Goal: Information Seeking & Learning: Learn about a topic

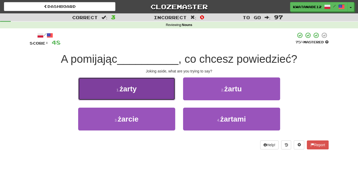
click at [153, 90] on button "1 . żarty" at bounding box center [126, 88] width 97 height 23
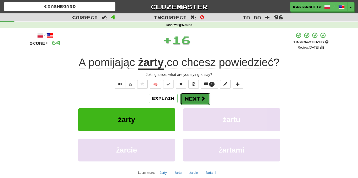
drag, startPoint x: 196, startPoint y: 101, endPoint x: 197, endPoint y: 98, distance: 3.2
click at [197, 98] on button "Next" at bounding box center [195, 99] width 29 height 12
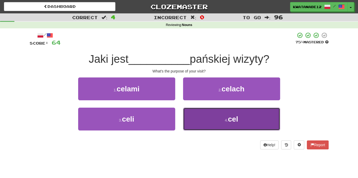
click at [208, 114] on button "4 . cel" at bounding box center [231, 119] width 97 height 23
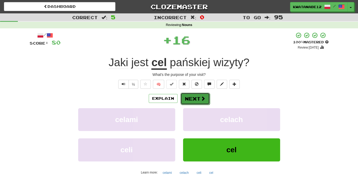
click at [198, 103] on button "Next" at bounding box center [195, 99] width 29 height 12
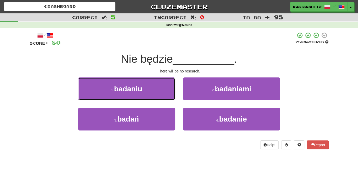
drag, startPoint x: 163, startPoint y: 91, endPoint x: 171, endPoint y: 91, distance: 7.9
click at [165, 90] on button "1 . badaniu" at bounding box center [126, 88] width 97 height 23
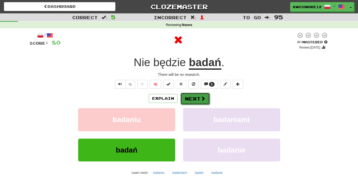
click at [195, 100] on button "Next" at bounding box center [195, 99] width 29 height 12
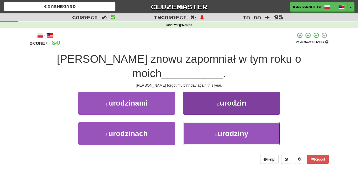
click at [207, 122] on button "4 . urodziny" at bounding box center [231, 133] width 97 height 23
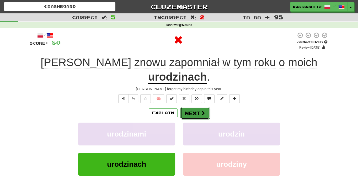
click at [198, 107] on button "Next" at bounding box center [195, 113] width 29 height 12
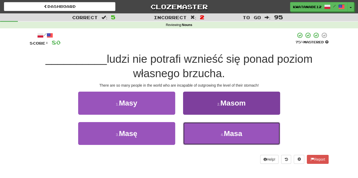
click at [208, 134] on button "4 . Masa" at bounding box center [231, 133] width 97 height 23
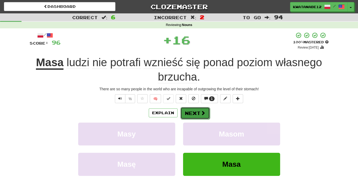
click at [197, 113] on button "Next" at bounding box center [195, 113] width 29 height 12
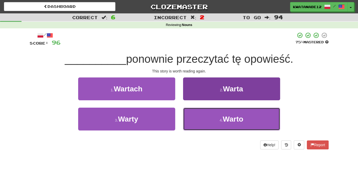
click at [209, 117] on button "4 . Warto" at bounding box center [231, 119] width 97 height 23
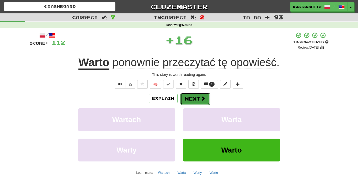
click at [197, 95] on button "Next" at bounding box center [195, 99] width 29 height 12
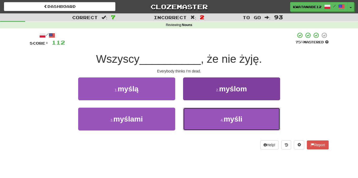
click at [210, 114] on button "4 . myśli" at bounding box center [231, 119] width 97 height 23
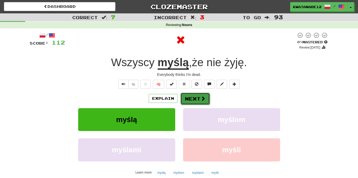
click at [203, 103] on button "Next" at bounding box center [195, 99] width 29 height 12
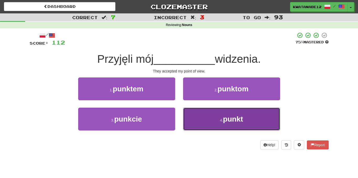
click at [204, 118] on button "4 . punkt" at bounding box center [231, 119] width 97 height 23
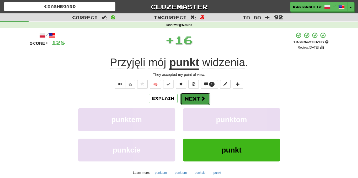
click at [197, 103] on button "Next" at bounding box center [195, 99] width 29 height 12
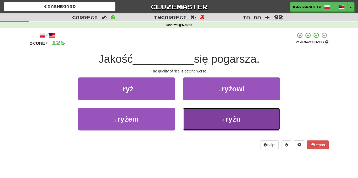
click at [206, 117] on button "4 . ryżu" at bounding box center [231, 119] width 97 height 23
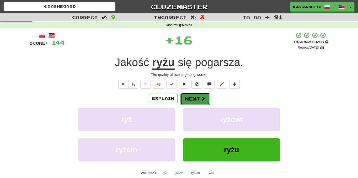
click at [195, 99] on button "Next" at bounding box center [195, 99] width 29 height 12
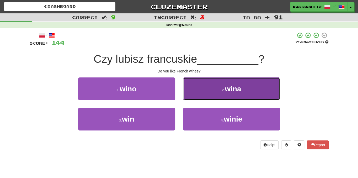
click at [203, 90] on button "2 . wina" at bounding box center [231, 88] width 97 height 23
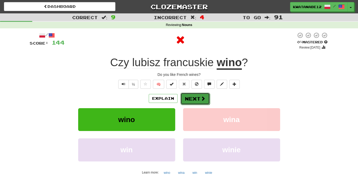
click at [197, 95] on button "Next" at bounding box center [195, 99] width 29 height 12
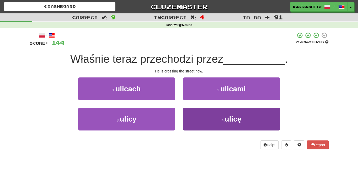
click at [210, 111] on div "1 . ulicach 2 . ulicami 3 . ulicy 4 . ulicę" at bounding box center [179, 107] width 307 height 61
click at [198, 113] on button "4 . ulicę" at bounding box center [231, 119] width 97 height 23
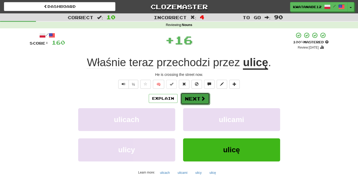
click at [201, 98] on span at bounding box center [203, 98] width 5 height 5
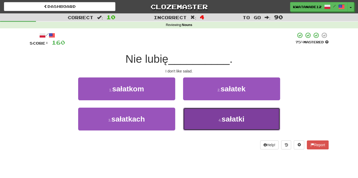
click at [201, 113] on button "4 . sałatki" at bounding box center [231, 119] width 97 height 23
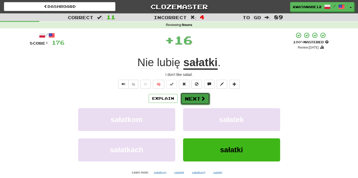
click at [192, 98] on button "Next" at bounding box center [195, 99] width 29 height 12
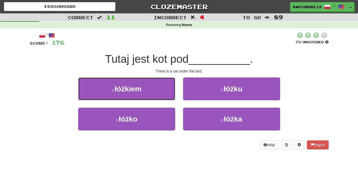
drag, startPoint x: 164, startPoint y: 90, endPoint x: 173, endPoint y: 90, distance: 8.9
click at [167, 90] on button "1 . łóżkiem" at bounding box center [126, 88] width 97 height 23
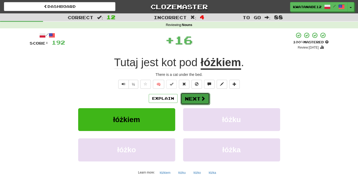
click at [192, 96] on button "Next" at bounding box center [195, 99] width 29 height 12
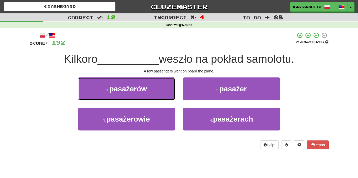
drag, startPoint x: 163, startPoint y: 91, endPoint x: 165, endPoint y: 92, distance: 2.9
click at [162, 91] on button "1 . pasażerów" at bounding box center [126, 88] width 97 height 23
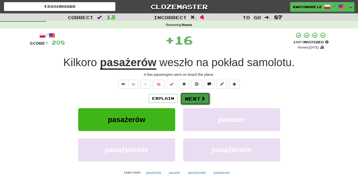
click at [193, 99] on button "Next" at bounding box center [195, 99] width 29 height 12
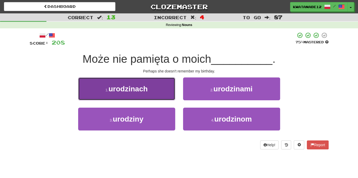
drag, startPoint x: 165, startPoint y: 89, endPoint x: 173, endPoint y: 91, distance: 8.3
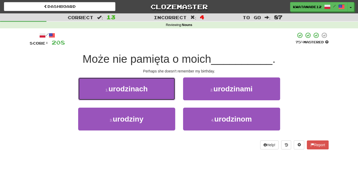
click at [167, 90] on button "1 . urodzinach" at bounding box center [126, 88] width 97 height 23
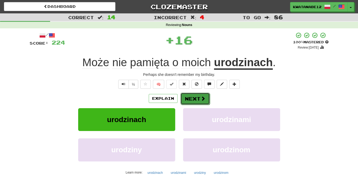
click at [191, 97] on button "Next" at bounding box center [195, 99] width 29 height 12
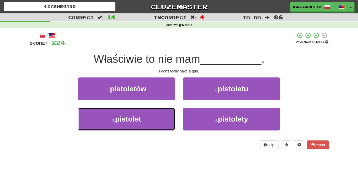
drag, startPoint x: 163, startPoint y: 111, endPoint x: 177, endPoint y: 105, distance: 14.6
click at [166, 110] on button "3 . pistolet" at bounding box center [126, 119] width 97 height 23
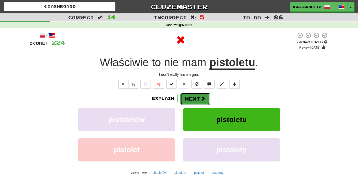
click at [187, 97] on button "Next" at bounding box center [195, 99] width 29 height 12
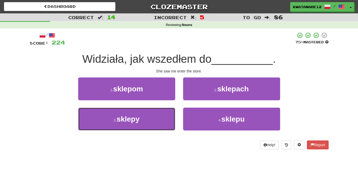
drag, startPoint x: 158, startPoint y: 109, endPoint x: 175, endPoint y: 106, distance: 17.1
click at [162, 109] on button "3 . sklepy" at bounding box center [126, 119] width 97 height 23
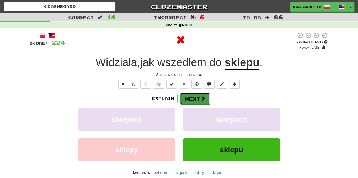
click at [192, 96] on button "Next" at bounding box center [195, 99] width 29 height 12
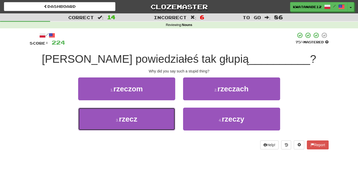
drag, startPoint x: 158, startPoint y: 119, endPoint x: 190, endPoint y: 105, distance: 35.0
click at [157, 118] on button "3 . rzecz" at bounding box center [126, 119] width 97 height 23
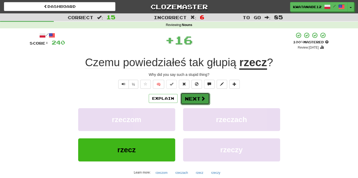
click at [199, 101] on button "Next" at bounding box center [195, 99] width 29 height 12
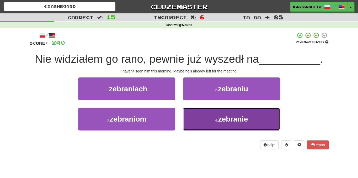
drag, startPoint x: 203, startPoint y: 120, endPoint x: 202, endPoint y: 117, distance: 3.3
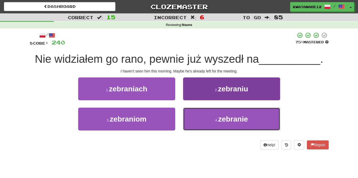
click at [203, 120] on button "4 . zebranie" at bounding box center [231, 119] width 97 height 23
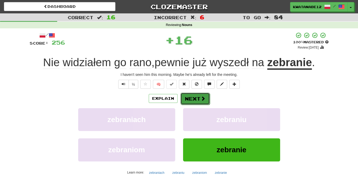
click at [191, 101] on button "Next" at bounding box center [195, 99] width 29 height 12
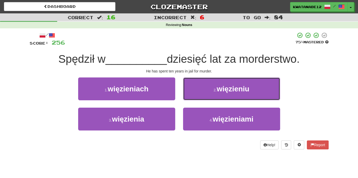
click at [204, 90] on button "2 . więzieniu" at bounding box center [231, 88] width 97 height 23
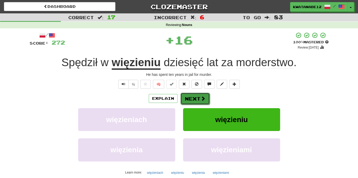
click at [196, 93] on button "Next" at bounding box center [195, 99] width 29 height 12
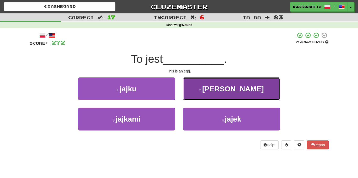
click at [197, 91] on button "2 . jajko" at bounding box center [231, 88] width 97 height 23
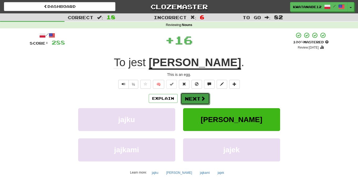
click at [193, 98] on button "Next" at bounding box center [195, 99] width 29 height 12
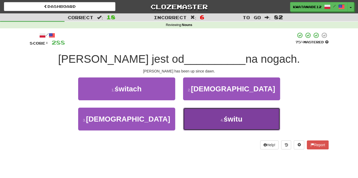
click at [202, 121] on button "4 . świtu" at bounding box center [231, 119] width 97 height 23
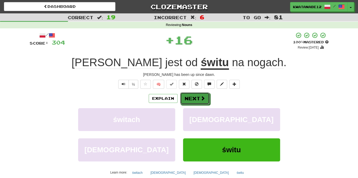
drag, startPoint x: 191, startPoint y: 101, endPoint x: 169, endPoint y: 74, distance: 34.0
click at [190, 101] on button "Next" at bounding box center [194, 98] width 29 height 12
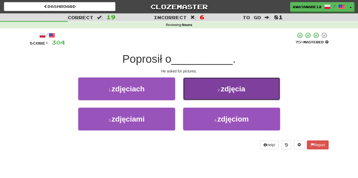
drag, startPoint x: 197, startPoint y: 91, endPoint x: 195, endPoint y: 95, distance: 4.2
click at [195, 95] on button "2 . zdjęcia" at bounding box center [231, 88] width 97 height 23
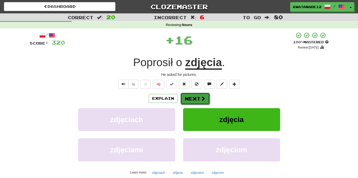
click at [189, 97] on button "Next" at bounding box center [195, 99] width 29 height 12
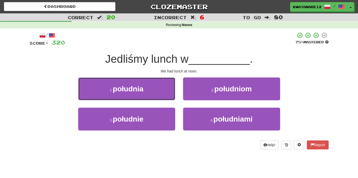
drag, startPoint x: 160, startPoint y: 90, endPoint x: 165, endPoint y: 92, distance: 5.6
click at [164, 91] on button "1 . południa" at bounding box center [126, 88] width 97 height 23
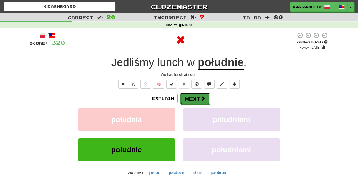
click at [192, 96] on button "Next" at bounding box center [195, 99] width 29 height 12
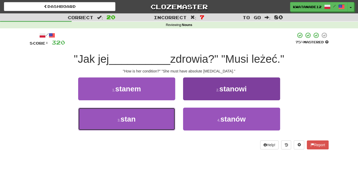
drag, startPoint x: 160, startPoint y: 114, endPoint x: 185, endPoint y: 110, distance: 25.9
click at [166, 117] on button "3 . stan" at bounding box center [126, 119] width 97 height 23
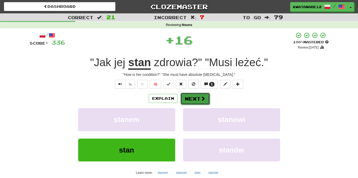
drag, startPoint x: 190, startPoint y: 103, endPoint x: 194, endPoint y: 101, distance: 4.4
click at [194, 101] on button "Next" at bounding box center [195, 99] width 29 height 12
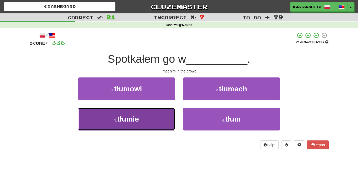
click at [160, 121] on button "3 . tłumie" at bounding box center [126, 119] width 97 height 23
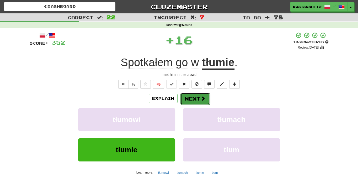
click at [189, 98] on button "Next" at bounding box center [195, 99] width 29 height 12
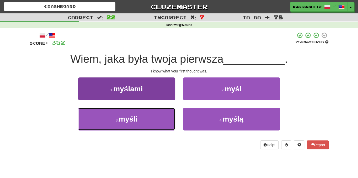
drag, startPoint x: 145, startPoint y: 120, endPoint x: 169, endPoint y: 113, distance: 24.3
click at [161, 116] on button "3 . myśli" at bounding box center [126, 119] width 97 height 23
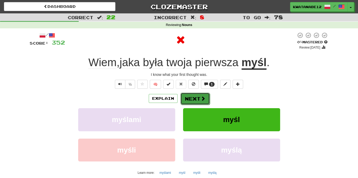
click at [190, 97] on button "Next" at bounding box center [195, 99] width 29 height 12
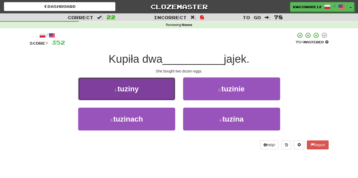
drag, startPoint x: 165, startPoint y: 91, endPoint x: 170, endPoint y: 92, distance: 5.1
click at [170, 92] on button "1 . tuziny" at bounding box center [126, 88] width 97 height 23
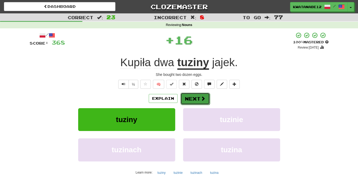
click at [192, 95] on button "Next" at bounding box center [195, 99] width 29 height 12
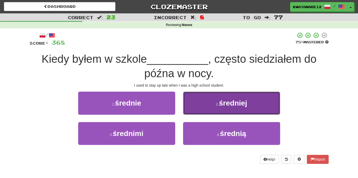
click at [195, 101] on button "2 . średniej" at bounding box center [231, 103] width 97 height 23
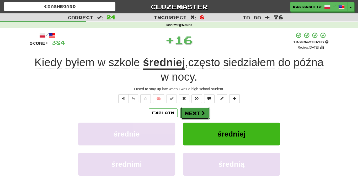
click at [190, 108] on button "Next" at bounding box center [195, 113] width 29 height 12
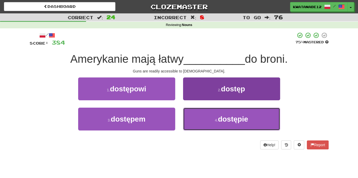
click at [197, 117] on button "4 . dostępie" at bounding box center [231, 119] width 97 height 23
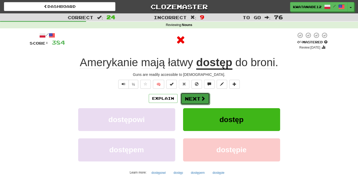
click at [191, 100] on button "Next" at bounding box center [195, 99] width 29 height 12
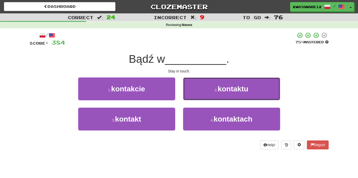
click at [196, 91] on button "2 . kontaktu" at bounding box center [231, 88] width 97 height 23
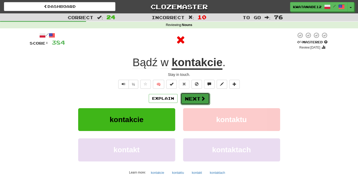
click at [184, 98] on button "Next" at bounding box center [195, 99] width 29 height 12
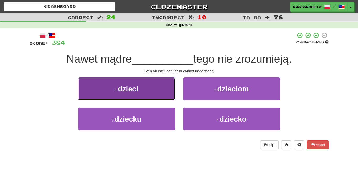
drag, startPoint x: 165, startPoint y: 90, endPoint x: 167, endPoint y: 92, distance: 3.4
click at [167, 92] on button "1 . dzieci" at bounding box center [126, 88] width 97 height 23
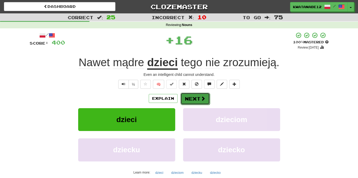
click at [197, 99] on button "Next" at bounding box center [195, 99] width 29 height 12
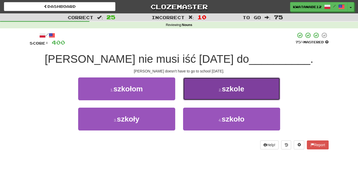
click at [196, 91] on button "2 . szkole" at bounding box center [231, 88] width 97 height 23
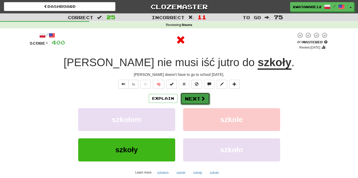
click at [187, 98] on button "Next" at bounding box center [195, 99] width 29 height 12
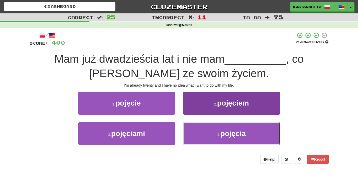
drag, startPoint x: 209, startPoint y: 129, endPoint x: 209, endPoint y: 125, distance: 4.2
click at [209, 127] on button "4 . pojęcia" at bounding box center [231, 133] width 97 height 23
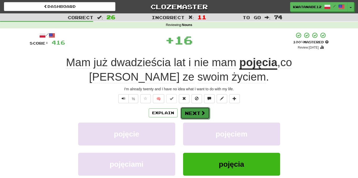
click at [202, 108] on button "Next" at bounding box center [195, 113] width 29 height 12
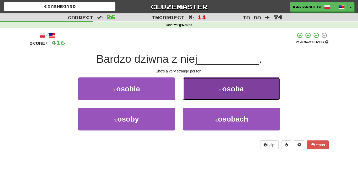
click at [193, 87] on button "2 . osoba" at bounding box center [231, 88] width 97 height 23
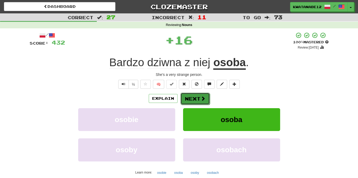
click at [194, 95] on button "Next" at bounding box center [195, 99] width 29 height 12
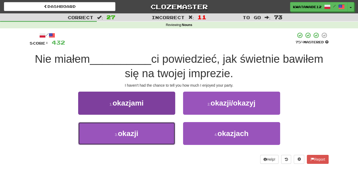
drag, startPoint x: 161, startPoint y: 130, endPoint x: 174, endPoint y: 126, distance: 13.9
click at [171, 129] on button "3 . okazji" at bounding box center [126, 133] width 97 height 23
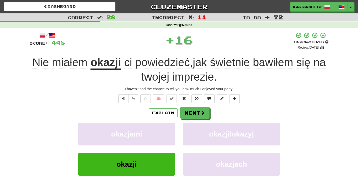
drag, startPoint x: 199, startPoint y: 103, endPoint x: 201, endPoint y: 105, distance: 3.0
click at [200, 104] on div "/ Score: 448 + 16 100 % Mastered Review: [DATE] miałem okazji ci powiedzieć , j…" at bounding box center [179, 121] width 299 height 179
click at [202, 111] on span at bounding box center [203, 113] width 5 height 5
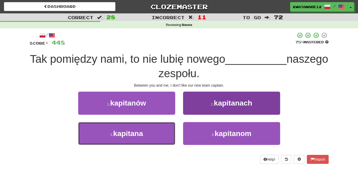
drag, startPoint x: 166, startPoint y: 130, endPoint x: 188, endPoint y: 113, distance: 27.4
click at [177, 125] on div "3 . kapitana" at bounding box center [126, 137] width 105 height 30
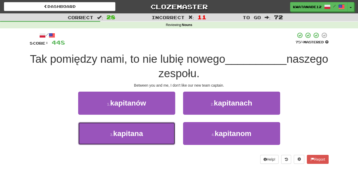
click at [168, 124] on button "3 . kapitana" at bounding box center [126, 133] width 97 height 23
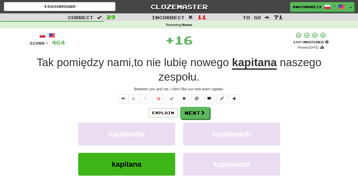
click at [202, 105] on div "/ Score: 464 + 16 100 % Mastered Review: [DATE] Tak pomiędzy nami , to nie lubi…" at bounding box center [179, 121] width 299 height 179
drag, startPoint x: 187, startPoint y: 113, endPoint x: 189, endPoint y: 111, distance: 3.0
click at [189, 111] on button "Next" at bounding box center [195, 113] width 29 height 12
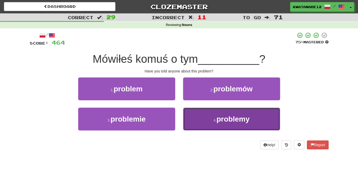
click at [204, 121] on button "4 . problemy" at bounding box center [231, 119] width 97 height 23
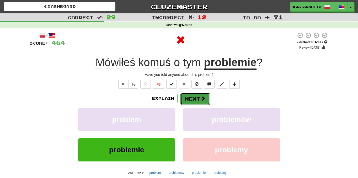
click at [195, 101] on button "Next" at bounding box center [195, 99] width 29 height 12
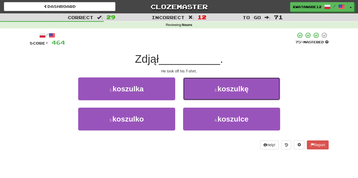
drag, startPoint x: 199, startPoint y: 89, endPoint x: 197, endPoint y: 91, distance: 2.8
click at [199, 90] on button "2 . koszulkę" at bounding box center [231, 88] width 97 height 23
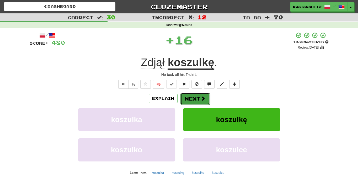
click at [189, 99] on button "Next" at bounding box center [195, 99] width 29 height 12
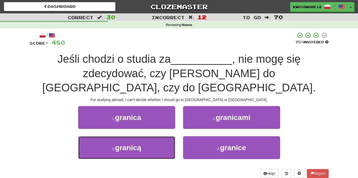
drag, startPoint x: 155, startPoint y: 131, endPoint x: 173, endPoint y: 119, distance: 22.1
click at [167, 136] on button "3 . granicą" at bounding box center [126, 147] width 97 height 23
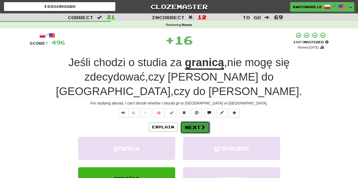
click at [192, 121] on button "Next" at bounding box center [195, 127] width 29 height 12
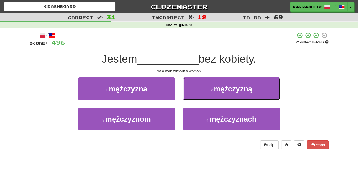
click at [194, 91] on button "2 . mężczyzną" at bounding box center [231, 88] width 97 height 23
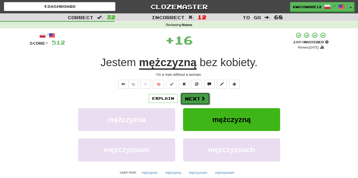
click at [189, 101] on button "Next" at bounding box center [195, 99] width 29 height 12
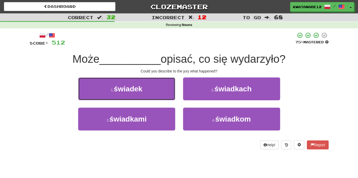
drag, startPoint x: 163, startPoint y: 87, endPoint x: 174, endPoint y: 91, distance: 11.5
click at [163, 87] on button "1 . świadek" at bounding box center [126, 88] width 97 height 23
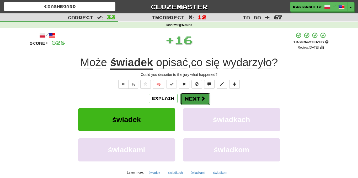
click at [197, 96] on button "Next" at bounding box center [195, 99] width 29 height 12
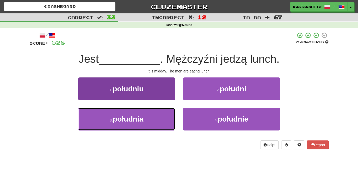
drag, startPoint x: 155, startPoint y: 117, endPoint x: 171, endPoint y: 115, distance: 16.7
click at [158, 117] on button "3 . południa" at bounding box center [126, 119] width 97 height 23
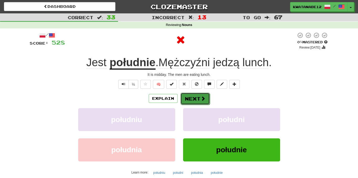
click at [193, 102] on button "Next" at bounding box center [195, 99] width 29 height 12
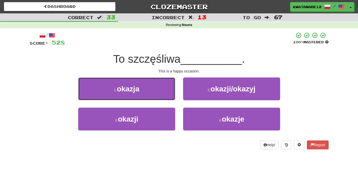
drag, startPoint x: 158, startPoint y: 89, endPoint x: 164, endPoint y: 90, distance: 5.4
click at [162, 90] on button "1 . okazja" at bounding box center [126, 88] width 97 height 23
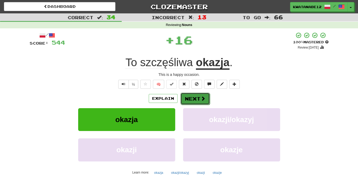
click at [191, 95] on button "Next" at bounding box center [195, 99] width 29 height 12
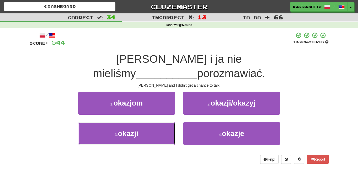
drag, startPoint x: 154, startPoint y: 116, endPoint x: 174, endPoint y: 106, distance: 22.9
click at [165, 122] on button "3 . okazji" at bounding box center [126, 133] width 97 height 23
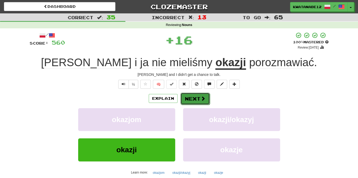
click at [193, 98] on button "Next" at bounding box center [195, 99] width 29 height 12
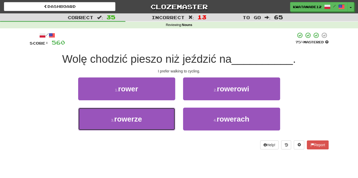
drag, startPoint x: 157, startPoint y: 117, endPoint x: 186, endPoint y: 104, distance: 31.1
click at [174, 113] on button "3 . rowerze" at bounding box center [126, 119] width 97 height 23
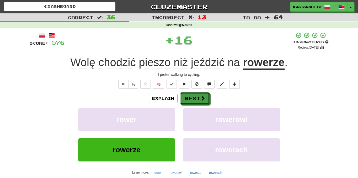
drag, startPoint x: 189, startPoint y: 101, endPoint x: 173, endPoint y: 91, distance: 18.9
click at [190, 101] on button "Next" at bounding box center [194, 98] width 29 height 12
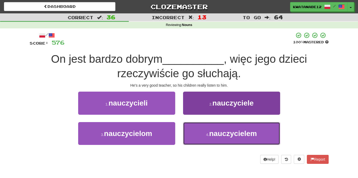
click at [210, 130] on button "4 . nauczycielem" at bounding box center [231, 133] width 97 height 23
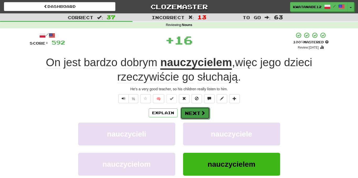
click at [197, 112] on button "Next" at bounding box center [195, 113] width 29 height 12
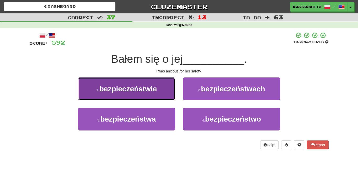
drag, startPoint x: 157, startPoint y: 96, endPoint x: 171, endPoint y: 94, distance: 14.3
click at [171, 94] on button "1 . bezpieczeństwie" at bounding box center [126, 88] width 97 height 23
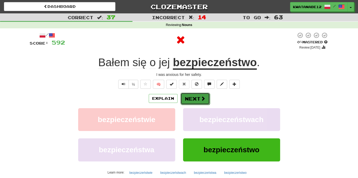
click at [194, 97] on button "Next" at bounding box center [195, 99] width 29 height 12
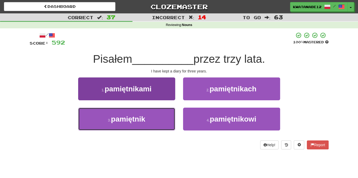
drag, startPoint x: 163, startPoint y: 118, endPoint x: 173, endPoint y: 109, distance: 13.6
click at [168, 113] on button "3 . pamiętnik" at bounding box center [126, 119] width 97 height 23
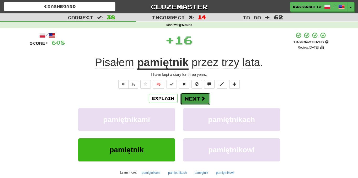
click at [194, 97] on button "Next" at bounding box center [195, 99] width 29 height 12
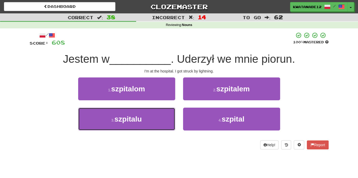
drag, startPoint x: 152, startPoint y: 117, endPoint x: 177, endPoint y: 113, distance: 25.6
click at [155, 117] on button "3 . szpitalu" at bounding box center [126, 119] width 97 height 23
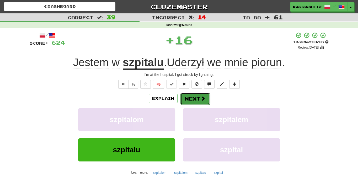
click at [201, 100] on button "Next" at bounding box center [195, 99] width 29 height 12
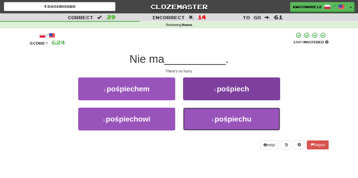
click at [203, 118] on button "4 . pośpiechu" at bounding box center [231, 119] width 97 height 23
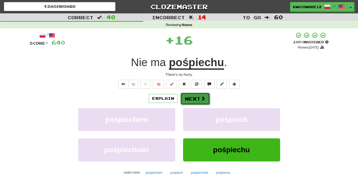
click at [193, 102] on button "Next" at bounding box center [195, 99] width 29 height 12
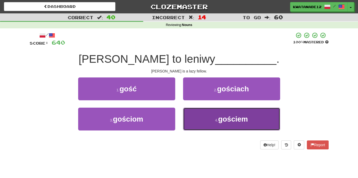
click at [202, 119] on button "4 . gościem" at bounding box center [231, 119] width 97 height 23
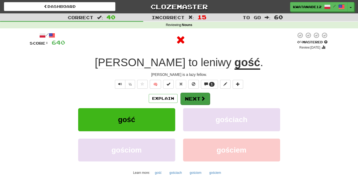
click at [191, 101] on div "Explain Next gość gościach gościom gościem Learn more: gość gościach gościom go…" at bounding box center [179, 134] width 299 height 84
click at [189, 98] on button "Next" at bounding box center [195, 99] width 29 height 12
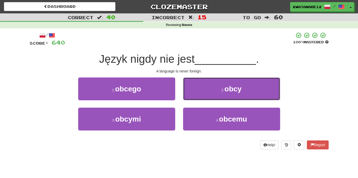
click at [204, 91] on button "2 . obcy" at bounding box center [231, 88] width 97 height 23
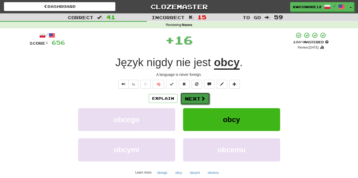
click at [196, 96] on button "Next" at bounding box center [195, 99] width 29 height 12
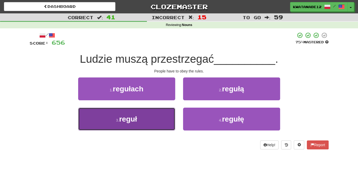
drag, startPoint x: 165, startPoint y: 115, endPoint x: 178, endPoint y: 108, distance: 14.6
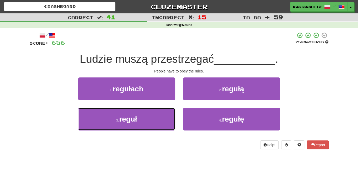
click at [166, 115] on button "3 . reguł" at bounding box center [126, 119] width 97 height 23
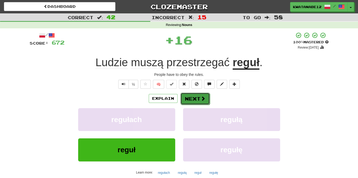
click at [193, 96] on button "Next" at bounding box center [195, 99] width 29 height 12
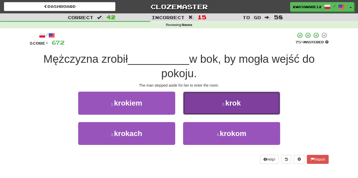
click at [198, 107] on button "2 . krok" at bounding box center [231, 103] width 97 height 23
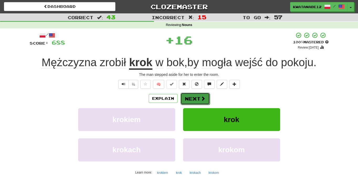
click at [198, 94] on button "Next" at bounding box center [195, 99] width 29 height 12
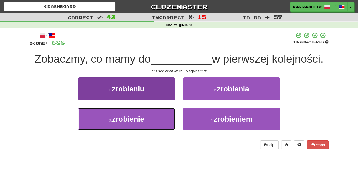
drag, startPoint x: 158, startPoint y: 117, endPoint x: 171, endPoint y: 117, distance: 13.1
click at [163, 118] on button "3 . zrobienie" at bounding box center [126, 119] width 97 height 23
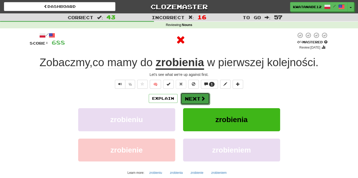
click at [196, 97] on button "Next" at bounding box center [195, 99] width 29 height 12
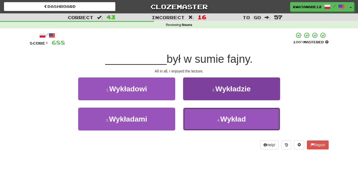
click at [203, 118] on button "4 . Wykład" at bounding box center [231, 119] width 97 height 23
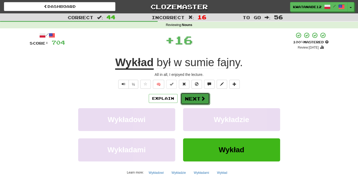
click at [195, 100] on button "Next" at bounding box center [195, 99] width 29 height 12
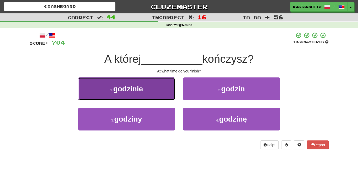
drag, startPoint x: 161, startPoint y: 90, endPoint x: 166, endPoint y: 92, distance: 5.9
click at [166, 92] on button "1 . godzinie" at bounding box center [126, 88] width 97 height 23
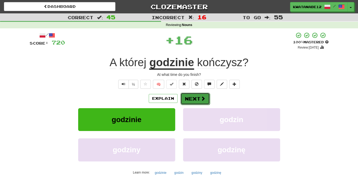
click at [191, 97] on button "Next" at bounding box center [195, 99] width 29 height 12
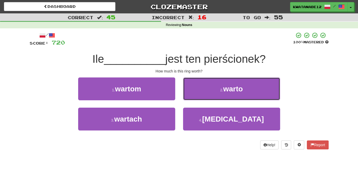
drag, startPoint x: 195, startPoint y: 90, endPoint x: 191, endPoint y: 88, distance: 4.3
click at [191, 88] on button "2 . warto" at bounding box center [231, 88] width 97 height 23
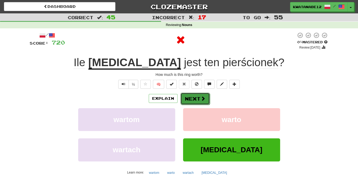
drag, startPoint x: 184, startPoint y: 95, endPoint x: 188, endPoint y: 95, distance: 3.8
click at [188, 95] on button "Next" at bounding box center [195, 99] width 29 height 12
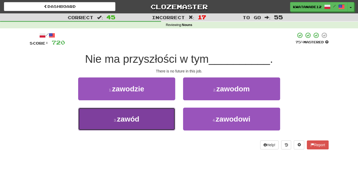
click at [165, 118] on button "3 . zawód" at bounding box center [126, 119] width 97 height 23
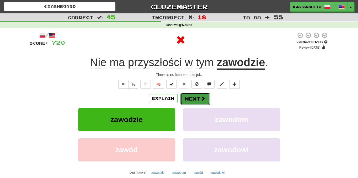
click at [199, 96] on button "Next" at bounding box center [195, 99] width 29 height 12
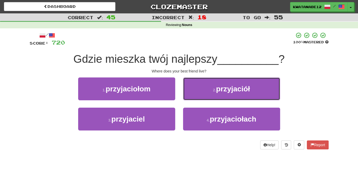
drag, startPoint x: 200, startPoint y: 87, endPoint x: 201, endPoint y: 92, distance: 4.8
click at [200, 87] on button "2 . przyjaciół" at bounding box center [231, 88] width 97 height 23
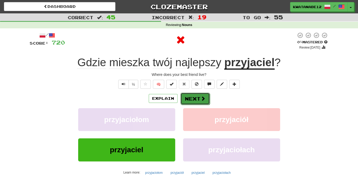
click at [192, 98] on button "Next" at bounding box center [195, 99] width 29 height 12
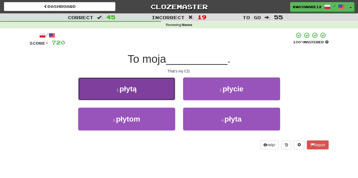
drag, startPoint x: 160, startPoint y: 93, endPoint x: 164, endPoint y: 94, distance: 3.8
click at [164, 94] on button "1 . płytą" at bounding box center [126, 88] width 97 height 23
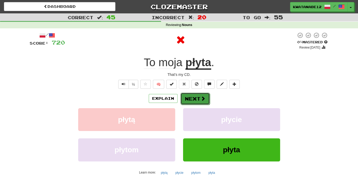
click at [194, 97] on button "Next" at bounding box center [195, 99] width 29 height 12
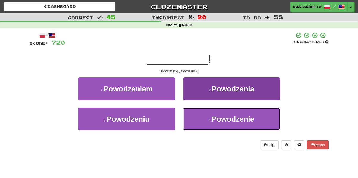
click at [197, 118] on button "4 . Powodzenie" at bounding box center [231, 119] width 97 height 23
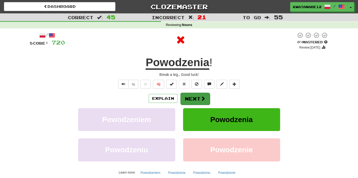
drag, startPoint x: 189, startPoint y: 103, endPoint x: 188, endPoint y: 98, distance: 5.9
click at [189, 101] on div "Explain Next Powodzeniem Powodzenia Powodzeniu Powodzenie Learn more: Powodzeni…" at bounding box center [179, 134] width 299 height 84
click at [210, 100] on div "Explain Next" at bounding box center [179, 98] width 299 height 12
click at [195, 100] on button "Next" at bounding box center [195, 99] width 29 height 12
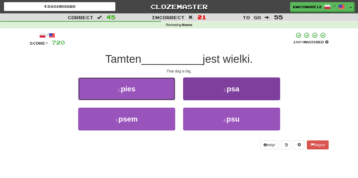
drag, startPoint x: 168, startPoint y: 88, endPoint x: 187, endPoint y: 95, distance: 20.0
click at [177, 94] on div "1 . pies" at bounding box center [126, 92] width 105 height 30
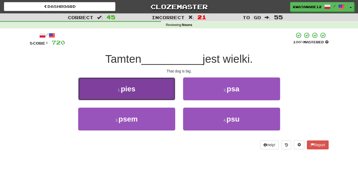
click at [158, 94] on button "1 . pies" at bounding box center [126, 88] width 97 height 23
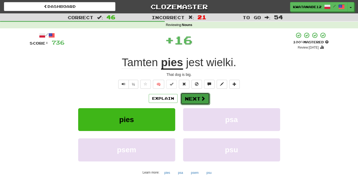
click at [194, 100] on button "Next" at bounding box center [195, 99] width 29 height 12
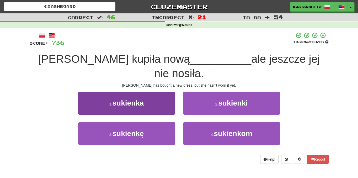
drag, startPoint x: 194, startPoint y: 100, endPoint x: 161, endPoint y: 91, distance: 33.6
click at [159, 92] on div "1 . sukienka" at bounding box center [126, 107] width 105 height 30
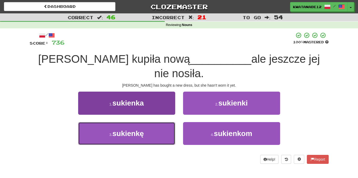
drag, startPoint x: 159, startPoint y: 122, endPoint x: 162, endPoint y: 117, distance: 5.8
click at [156, 122] on button "3 . sukienkę" at bounding box center [126, 133] width 97 height 23
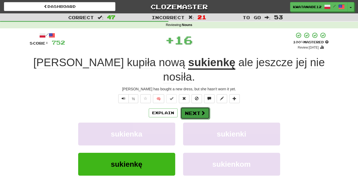
click at [200, 107] on button "Next" at bounding box center [195, 113] width 29 height 12
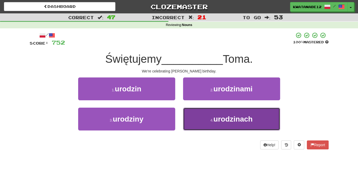
click at [206, 113] on button "4 . urodzinach" at bounding box center [231, 119] width 97 height 23
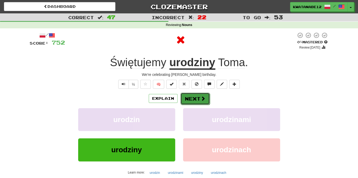
click at [198, 101] on button "Next" at bounding box center [195, 99] width 29 height 12
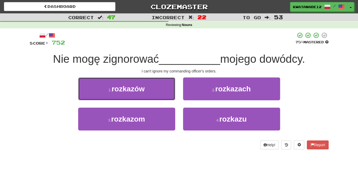
drag, startPoint x: 150, startPoint y: 88, endPoint x: 171, endPoint y: 92, distance: 21.6
click at [148, 86] on button "1 . rozkazów" at bounding box center [126, 88] width 97 height 23
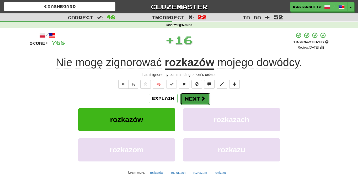
click at [192, 98] on button "Next" at bounding box center [195, 99] width 29 height 12
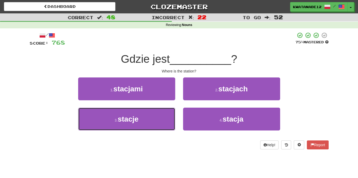
drag, startPoint x: 149, startPoint y: 118, endPoint x: 185, endPoint y: 102, distance: 39.1
click at [172, 105] on div "1 . stacjami 2 . stacjach 3 . stacje 4 . stacja" at bounding box center [179, 107] width 307 height 61
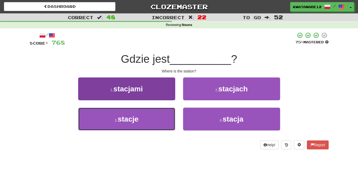
drag, startPoint x: 171, startPoint y: 113, endPoint x: 173, endPoint y: 109, distance: 5.1
click at [169, 112] on button "3 . stacje" at bounding box center [126, 119] width 97 height 23
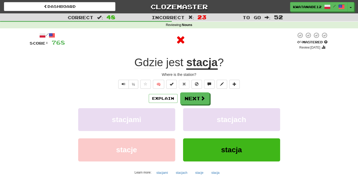
click at [204, 92] on div "/ Score: 768 0 % Mastered Review: [DATE] Gdzie jest stacja ? Where is the stati…" at bounding box center [179, 114] width 299 height 165
click at [190, 99] on button "Next" at bounding box center [195, 99] width 29 height 12
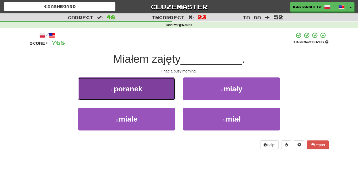
click at [161, 91] on button "1 . poranek" at bounding box center [126, 88] width 97 height 23
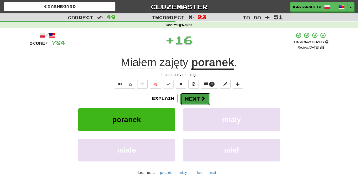
click at [190, 96] on button "Next" at bounding box center [195, 99] width 29 height 12
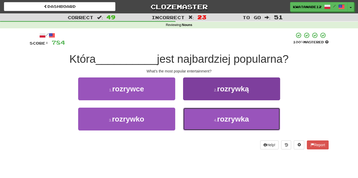
drag, startPoint x: 207, startPoint y: 119, endPoint x: 204, endPoint y: 112, distance: 8.2
click at [207, 119] on button "4 . rozrywka" at bounding box center [231, 119] width 97 height 23
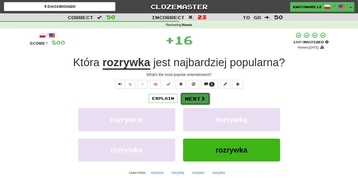
click at [197, 101] on button "Next" at bounding box center [195, 99] width 29 height 12
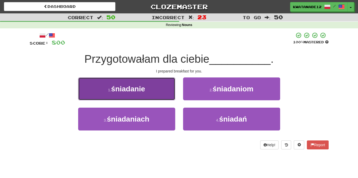
drag, startPoint x: 156, startPoint y: 94, endPoint x: 167, endPoint y: 95, distance: 11.1
click at [167, 95] on button "1 . śniadanie" at bounding box center [126, 88] width 97 height 23
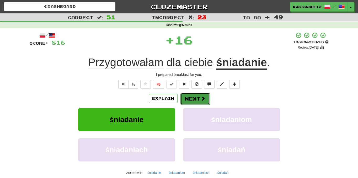
click at [200, 100] on button "Next" at bounding box center [195, 99] width 29 height 12
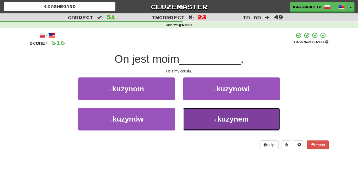
click at [199, 113] on button "4 . kuzynem" at bounding box center [231, 119] width 97 height 23
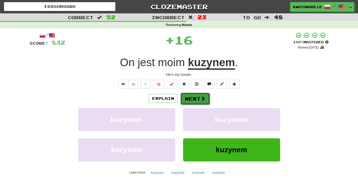
click at [195, 97] on button "Next" at bounding box center [195, 99] width 29 height 12
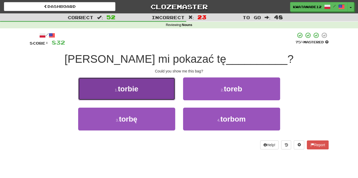
drag, startPoint x: 155, startPoint y: 91, endPoint x: 165, endPoint y: 93, distance: 10.3
click at [165, 93] on button "1 . torbie" at bounding box center [126, 88] width 97 height 23
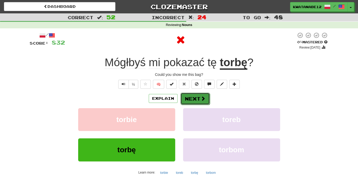
click at [196, 99] on button "Next" at bounding box center [195, 99] width 29 height 12
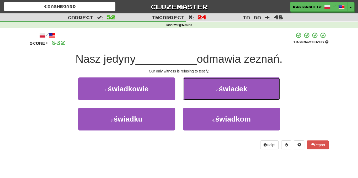
drag, startPoint x: 197, startPoint y: 89, endPoint x: 194, endPoint y: 92, distance: 4.3
click at [196, 89] on button "2 . świadek" at bounding box center [231, 88] width 97 height 23
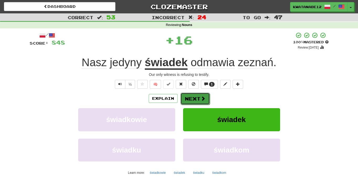
click at [190, 96] on button "Next" at bounding box center [195, 99] width 29 height 12
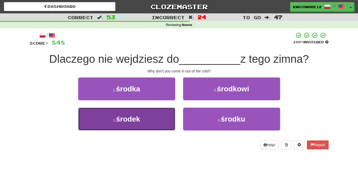
drag, startPoint x: 168, startPoint y: 116, endPoint x: 174, endPoint y: 113, distance: 7.0
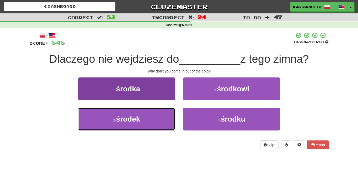
click at [169, 115] on button "3 . środek" at bounding box center [126, 119] width 97 height 23
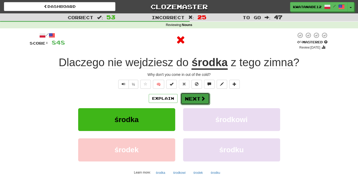
click at [200, 100] on button "Next" at bounding box center [195, 99] width 29 height 12
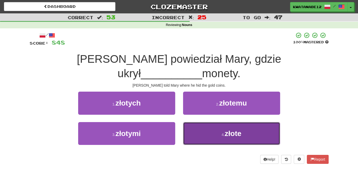
click at [199, 122] on button "4 . złote" at bounding box center [231, 133] width 97 height 23
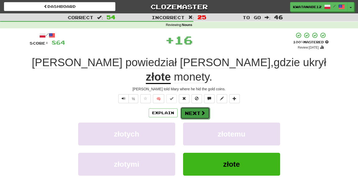
click at [189, 107] on button "Next" at bounding box center [195, 113] width 29 height 12
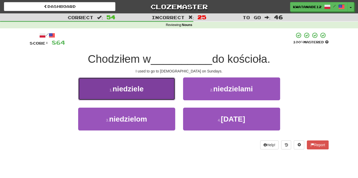
drag, startPoint x: 159, startPoint y: 92, endPoint x: 163, endPoint y: 93, distance: 4.4
click at [163, 93] on button "1 . niedziele" at bounding box center [126, 88] width 97 height 23
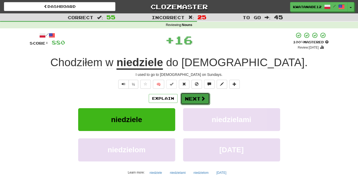
click at [193, 99] on button "Next" at bounding box center [195, 99] width 29 height 12
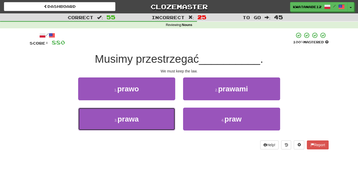
drag, startPoint x: 153, startPoint y: 118, endPoint x: 179, endPoint y: 106, distance: 28.1
click at [152, 117] on button "3 . prawa" at bounding box center [126, 119] width 97 height 23
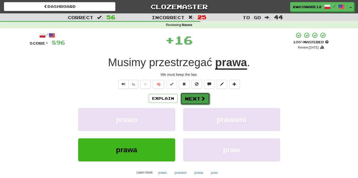
drag, startPoint x: 200, startPoint y: 96, endPoint x: 202, endPoint y: 94, distance: 3.0
click at [202, 94] on button "Next" at bounding box center [195, 99] width 29 height 12
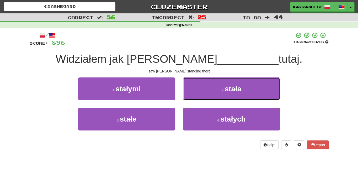
click at [203, 91] on button "2 . stała" at bounding box center [231, 88] width 97 height 23
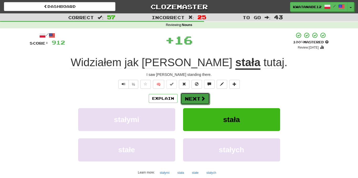
click at [198, 97] on button "Next" at bounding box center [195, 99] width 29 height 12
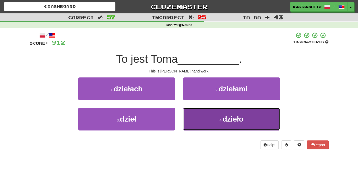
click at [210, 119] on button "4 . dzieło" at bounding box center [231, 119] width 97 height 23
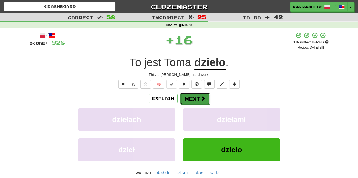
drag, startPoint x: 197, startPoint y: 102, endPoint x: 195, endPoint y: 101, distance: 3.1
click at [195, 101] on button "Next" at bounding box center [195, 99] width 29 height 12
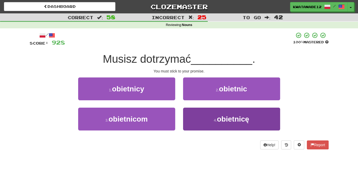
drag, startPoint x: 192, startPoint y: 107, endPoint x: 196, endPoint y: 109, distance: 3.9
click at [195, 109] on div "1 . obietnicy 2 . obietnic 3 . obietnicom 4 . obietnicę" at bounding box center [179, 107] width 307 height 61
drag, startPoint x: 203, startPoint y: 113, endPoint x: 205, endPoint y: 117, distance: 5.0
click at [205, 117] on button "4 . obietnicę" at bounding box center [231, 119] width 97 height 23
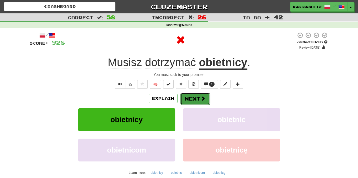
click at [197, 100] on button "Next" at bounding box center [195, 99] width 29 height 12
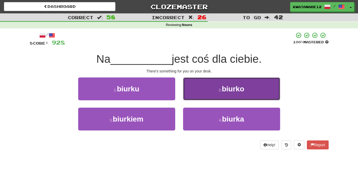
drag, startPoint x: 221, startPoint y: 91, endPoint x: 218, endPoint y: 94, distance: 4.1
click at [218, 94] on button "2 . biurko" at bounding box center [231, 88] width 97 height 23
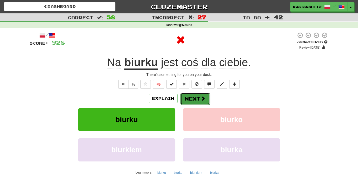
click at [198, 97] on button "Next" at bounding box center [195, 99] width 29 height 12
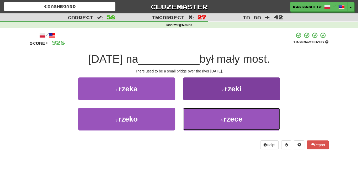
drag, startPoint x: 201, startPoint y: 119, endPoint x: 204, endPoint y: 116, distance: 4.5
click at [202, 121] on button "4 . rzece" at bounding box center [231, 119] width 97 height 23
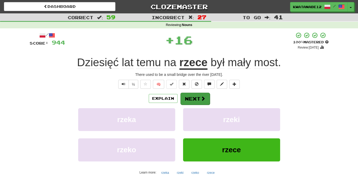
drag, startPoint x: 194, startPoint y: 101, endPoint x: 191, endPoint y: 97, distance: 5.4
click at [194, 100] on div "Explain Next rzeka rzeki rzeko rzece Learn more: rzeka rzeki rzeko rzece" at bounding box center [179, 134] width 299 height 84
click at [198, 95] on button "Next" at bounding box center [195, 99] width 29 height 12
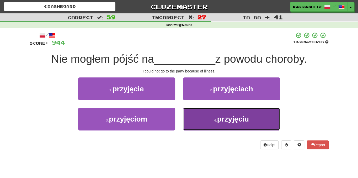
click at [203, 118] on button "4 . przyjęciu" at bounding box center [231, 119] width 97 height 23
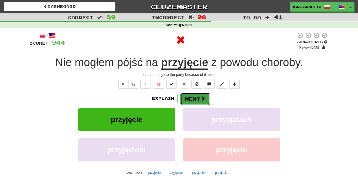
click at [197, 102] on button "Next" at bounding box center [195, 99] width 29 height 12
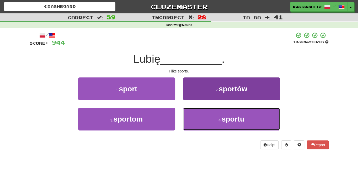
drag, startPoint x: 212, startPoint y: 121, endPoint x: 211, endPoint y: 118, distance: 3.1
click at [212, 121] on button "4 . sportu" at bounding box center [231, 119] width 97 height 23
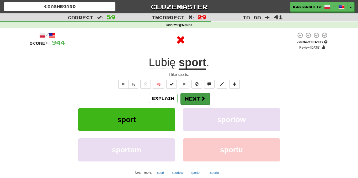
click at [196, 103] on div "Explain Next sport sportów sportom sportu Learn more: sport sportów sportom spo…" at bounding box center [179, 134] width 299 height 84
click at [185, 95] on button "Next" at bounding box center [195, 99] width 29 height 12
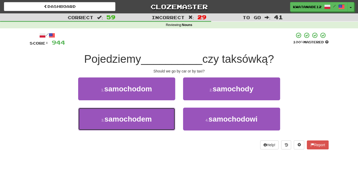
drag, startPoint x: 160, startPoint y: 116, endPoint x: 193, endPoint y: 105, distance: 35.1
click at [160, 116] on button "3 . samochodem" at bounding box center [126, 119] width 97 height 23
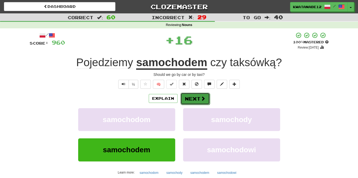
click at [200, 104] on button "Next" at bounding box center [195, 99] width 29 height 12
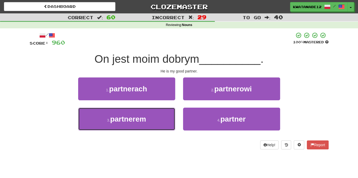
drag, startPoint x: 158, startPoint y: 115, endPoint x: 177, endPoint y: 105, distance: 21.4
click at [157, 114] on button "3 . partnerem" at bounding box center [126, 119] width 97 height 23
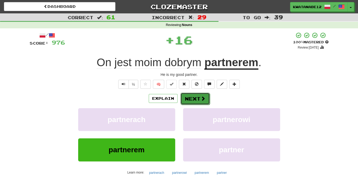
drag, startPoint x: 187, startPoint y: 101, endPoint x: 194, endPoint y: 98, distance: 7.2
click at [194, 98] on button "Next" at bounding box center [195, 99] width 29 height 12
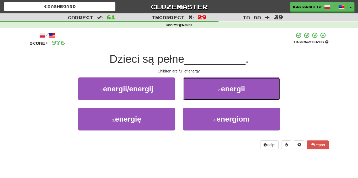
click at [195, 91] on button "2 . energii" at bounding box center [231, 88] width 97 height 23
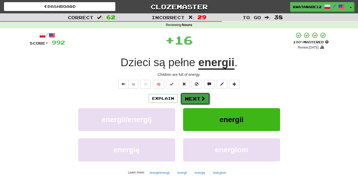
click at [186, 95] on button "Next" at bounding box center [195, 99] width 29 height 12
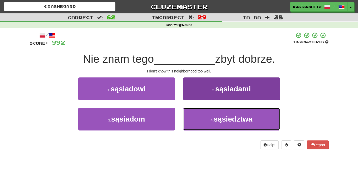
drag, startPoint x: 198, startPoint y: 126, endPoint x: 195, endPoint y: 113, distance: 13.4
click at [197, 125] on button "4 . sąsiedztwa" at bounding box center [231, 119] width 97 height 23
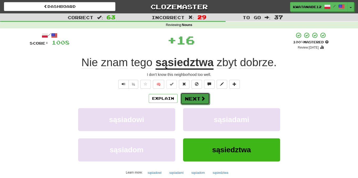
click at [191, 100] on button "Next" at bounding box center [195, 99] width 29 height 12
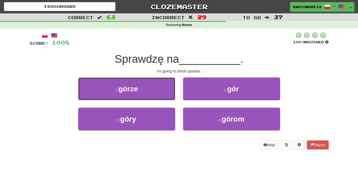
drag, startPoint x: 160, startPoint y: 87, endPoint x: 180, endPoint y: 90, distance: 20.2
click at [169, 90] on button "1 . górze" at bounding box center [126, 88] width 97 height 23
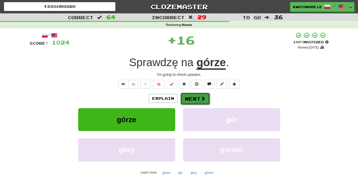
click at [194, 95] on button "Next" at bounding box center [195, 99] width 29 height 12
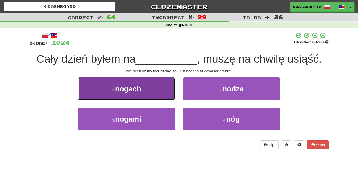
drag, startPoint x: 143, startPoint y: 82, endPoint x: 161, endPoint y: 83, distance: 17.9
click at [161, 83] on button "1 . nogach" at bounding box center [126, 88] width 97 height 23
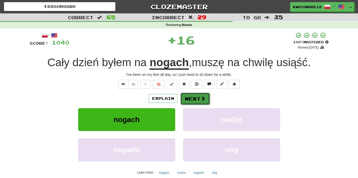
drag, startPoint x: 191, startPoint y: 92, endPoint x: 195, endPoint y: 93, distance: 4.0
click at [195, 93] on button "Next" at bounding box center [195, 99] width 29 height 12
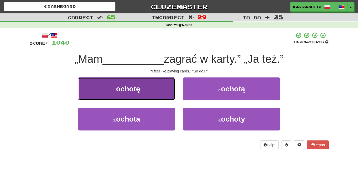
drag, startPoint x: 162, startPoint y: 88, endPoint x: 168, endPoint y: 92, distance: 7.1
click at [168, 92] on button "1 . ochotę" at bounding box center [126, 88] width 97 height 23
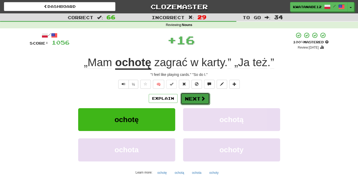
click at [192, 100] on button "Next" at bounding box center [195, 99] width 29 height 12
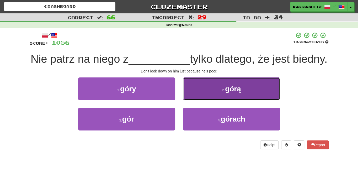
click at [204, 100] on button "2 . górą" at bounding box center [231, 88] width 97 height 23
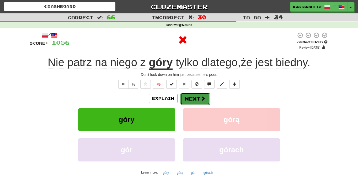
click at [191, 97] on button "Next" at bounding box center [195, 99] width 29 height 12
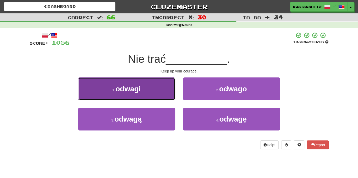
drag, startPoint x: 161, startPoint y: 91, endPoint x: 169, endPoint y: 93, distance: 8.8
click at [169, 93] on button "1 . odwagi" at bounding box center [126, 88] width 97 height 23
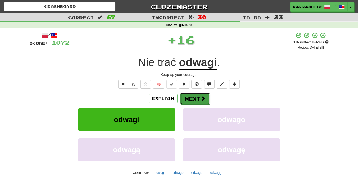
click at [195, 97] on button "Next" at bounding box center [195, 99] width 29 height 12
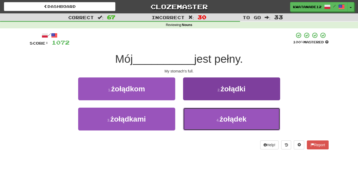
click at [204, 112] on button "4 . żołądek" at bounding box center [231, 119] width 97 height 23
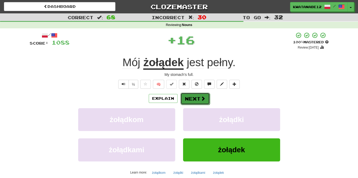
drag, startPoint x: 197, startPoint y: 103, endPoint x: 196, endPoint y: 100, distance: 3.2
click at [196, 100] on button "Next" at bounding box center [195, 99] width 29 height 12
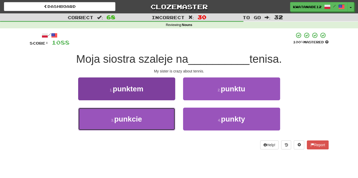
drag, startPoint x: 162, startPoint y: 111, endPoint x: 172, endPoint y: 113, distance: 10.2
click at [165, 112] on button "3 . punkcie" at bounding box center [126, 119] width 97 height 23
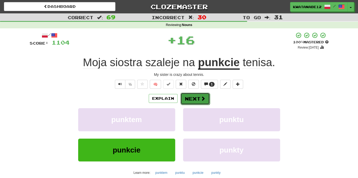
click at [199, 96] on button "Next" at bounding box center [195, 99] width 29 height 12
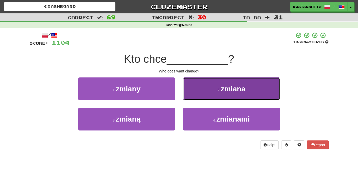
click at [200, 88] on button "2 . zmiana" at bounding box center [231, 88] width 97 height 23
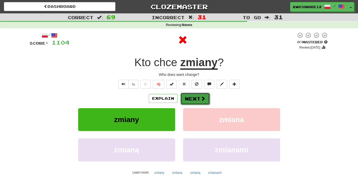
click at [192, 98] on button "Next" at bounding box center [195, 99] width 29 height 12
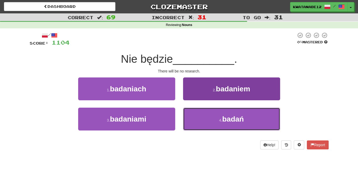
drag, startPoint x: 211, startPoint y: 120, endPoint x: 204, endPoint y: 111, distance: 11.4
click at [211, 120] on button "4 . badań" at bounding box center [231, 119] width 97 height 23
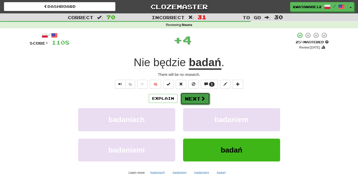
click at [198, 99] on button "Next" at bounding box center [195, 99] width 29 height 12
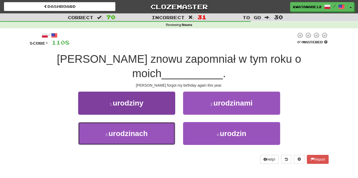
click at [159, 122] on button "3 . urodzinach" at bounding box center [126, 133] width 97 height 23
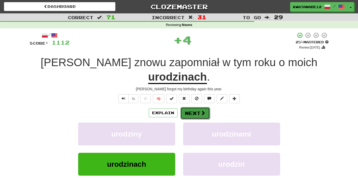
drag, startPoint x: 192, startPoint y: 94, endPoint x: 195, endPoint y: 94, distance: 2.9
click at [195, 107] on button "Next" at bounding box center [195, 113] width 29 height 12
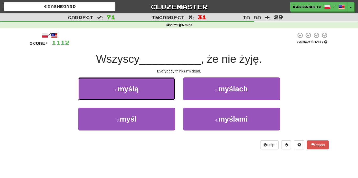
drag, startPoint x: 155, startPoint y: 92, endPoint x: 177, endPoint y: 91, distance: 21.8
click at [159, 91] on button "1 . myślą" at bounding box center [126, 88] width 97 height 23
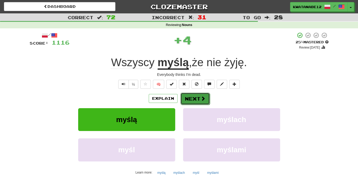
click at [192, 93] on button "Next" at bounding box center [195, 99] width 29 height 12
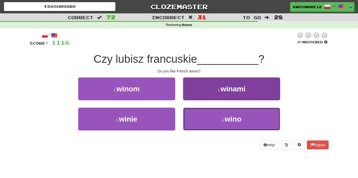
click at [206, 115] on button "4 . wino" at bounding box center [231, 119] width 97 height 23
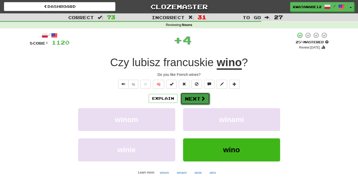
click at [197, 98] on button "Next" at bounding box center [195, 99] width 29 height 12
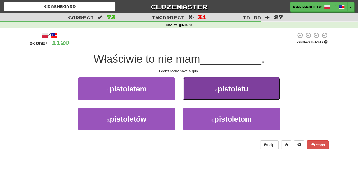
click at [204, 95] on button "2 . pistoletu" at bounding box center [231, 88] width 97 height 23
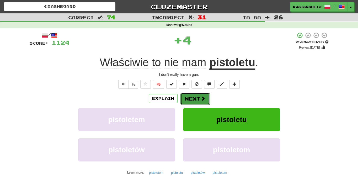
click at [194, 96] on button "Next" at bounding box center [195, 99] width 29 height 12
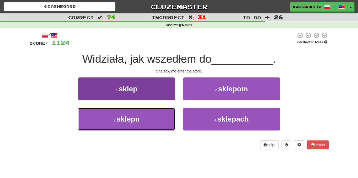
drag, startPoint x: 156, startPoint y: 115, endPoint x: 171, endPoint y: 109, distance: 15.5
click at [160, 114] on button "3 . sklepu" at bounding box center [126, 119] width 97 height 23
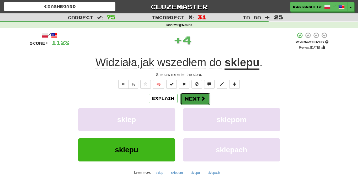
click at [192, 95] on button "Next" at bounding box center [195, 99] width 29 height 12
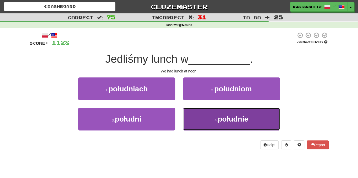
click at [206, 116] on button "4 . południe" at bounding box center [231, 119] width 97 height 23
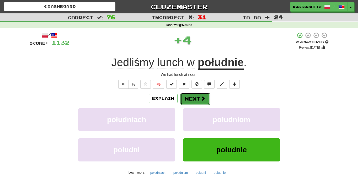
click at [192, 98] on button "Next" at bounding box center [195, 99] width 29 height 12
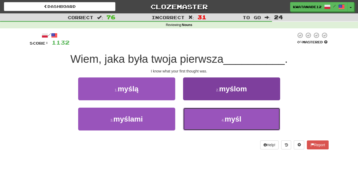
click at [209, 114] on button "4 . myśl" at bounding box center [231, 119] width 97 height 23
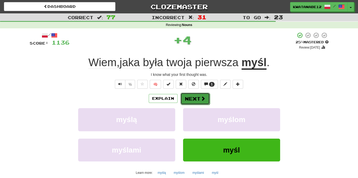
click at [195, 96] on button "Next" at bounding box center [195, 99] width 29 height 12
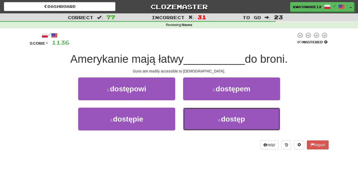
drag, startPoint x: 202, startPoint y: 114, endPoint x: 203, endPoint y: 106, distance: 8.7
click at [203, 114] on button "4 . dostęp" at bounding box center [231, 119] width 97 height 23
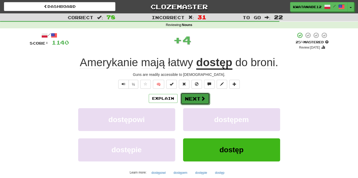
click at [196, 94] on button "Next" at bounding box center [195, 99] width 29 height 12
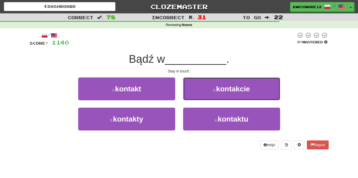
drag, startPoint x: 206, startPoint y: 87, endPoint x: 200, endPoint y: 91, distance: 7.3
click at [206, 87] on button "2 . kontakcie" at bounding box center [231, 88] width 97 height 23
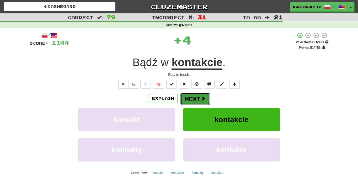
click at [191, 98] on button "Next" at bounding box center [195, 99] width 29 height 12
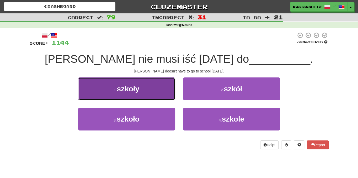
click at [154, 91] on button "1 . szkoły" at bounding box center [126, 88] width 97 height 23
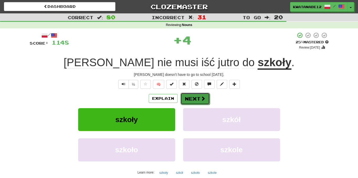
click at [191, 99] on button "Next" at bounding box center [195, 99] width 29 height 12
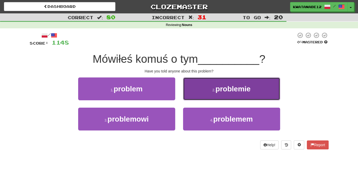
click at [196, 87] on button "2 . problemie" at bounding box center [231, 88] width 97 height 23
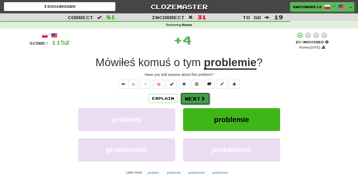
click at [194, 96] on button "Next" at bounding box center [195, 99] width 29 height 12
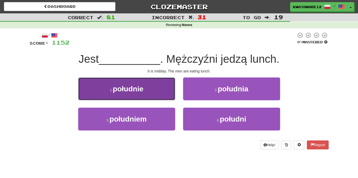
drag, startPoint x: 161, startPoint y: 95, endPoint x: 170, endPoint y: 94, distance: 9.7
click at [170, 94] on button "1 . południe" at bounding box center [126, 88] width 97 height 23
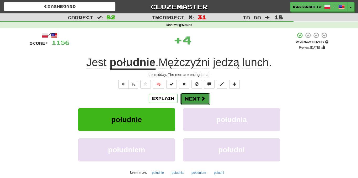
click at [196, 93] on button "Next" at bounding box center [195, 99] width 29 height 12
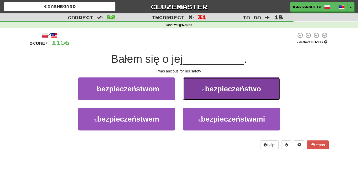
click at [206, 91] on span "bezpieczeństwo" at bounding box center [233, 89] width 56 height 8
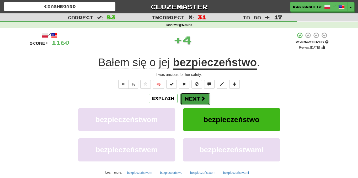
click at [200, 102] on button "Next" at bounding box center [195, 99] width 29 height 12
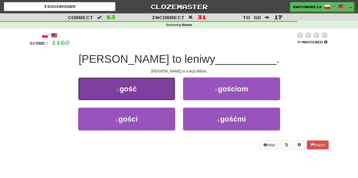
click at [167, 93] on button "1 . gość" at bounding box center [126, 88] width 97 height 23
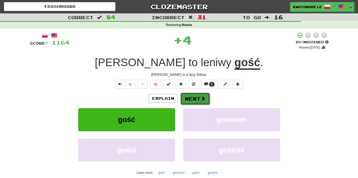
click at [198, 95] on button "Next" at bounding box center [195, 99] width 29 height 12
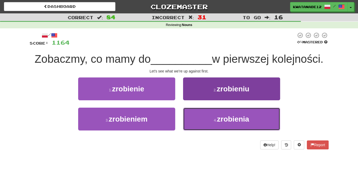
drag, startPoint x: 202, startPoint y: 114, endPoint x: 200, endPoint y: 110, distance: 4.7
click at [201, 112] on button "4 . zrobienia" at bounding box center [231, 119] width 97 height 23
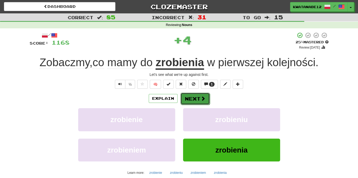
click at [194, 100] on button "Next" at bounding box center [195, 99] width 29 height 12
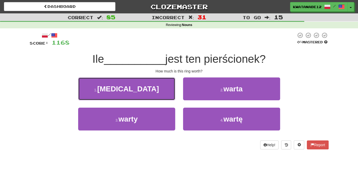
drag, startPoint x: 158, startPoint y: 95, endPoint x: 177, endPoint y: 91, distance: 19.8
click at [163, 92] on button "1 . [MEDICAL_DATA]" at bounding box center [126, 88] width 97 height 23
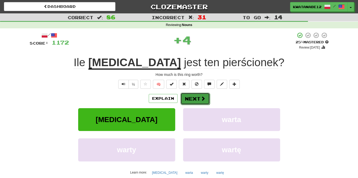
click at [194, 96] on button "Next" at bounding box center [195, 99] width 29 height 12
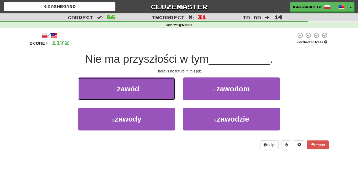
drag, startPoint x: 156, startPoint y: 92, endPoint x: 177, endPoint y: 89, distance: 20.4
click at [159, 91] on button "1 . zawód" at bounding box center [126, 88] width 97 height 23
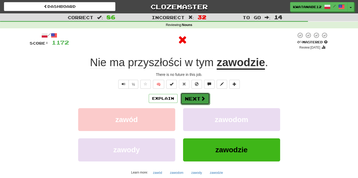
click at [194, 94] on button "Next" at bounding box center [195, 99] width 29 height 12
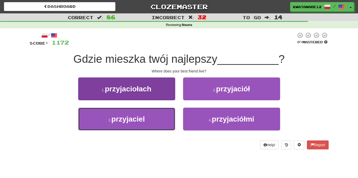
drag, startPoint x: 150, startPoint y: 117, endPoint x: 155, endPoint y: 122, distance: 7.3
click at [155, 122] on button "3 . przyjaciel" at bounding box center [126, 119] width 97 height 23
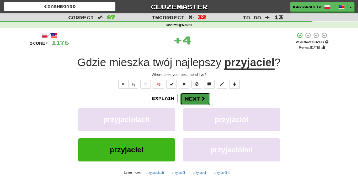
click at [198, 98] on button "Next" at bounding box center [195, 99] width 29 height 12
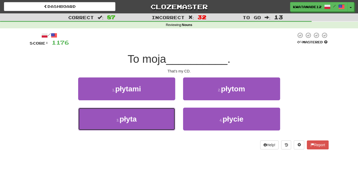
drag, startPoint x: 160, startPoint y: 114, endPoint x: 179, endPoint y: 111, distance: 19.7
click at [173, 114] on button "3 . płyta" at bounding box center [126, 119] width 97 height 23
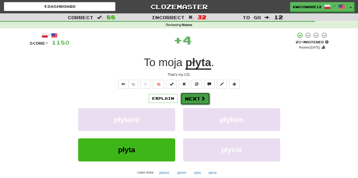
click at [198, 98] on button "Next" at bounding box center [195, 99] width 29 height 12
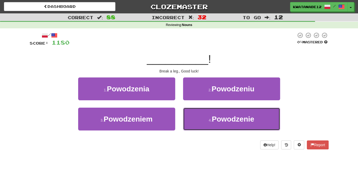
drag, startPoint x: 206, startPoint y: 109, endPoint x: 207, endPoint y: 105, distance: 4.2
click at [209, 109] on button "4 . Powodzenie" at bounding box center [231, 119] width 97 height 23
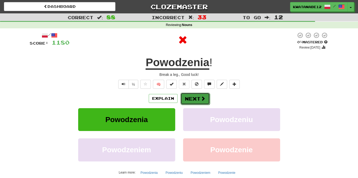
click at [197, 99] on button "Next" at bounding box center [195, 99] width 29 height 12
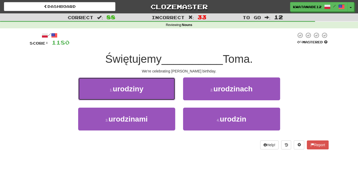
click at [158, 89] on button "1 . urodziny" at bounding box center [126, 88] width 97 height 23
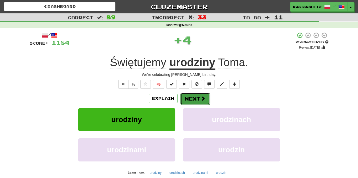
click at [194, 93] on button "Next" at bounding box center [195, 99] width 29 height 12
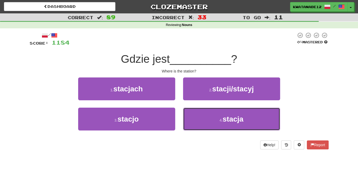
drag, startPoint x: 212, startPoint y: 113, endPoint x: 210, endPoint y: 107, distance: 5.8
click at [212, 113] on button "4 . stacja" at bounding box center [231, 119] width 97 height 23
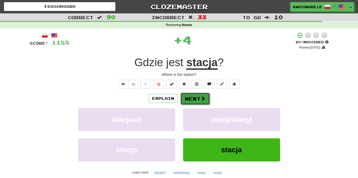
click at [201, 98] on span at bounding box center [203, 98] width 5 height 5
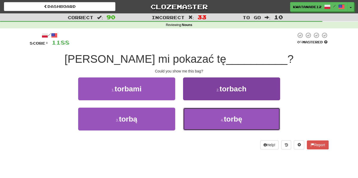
click at [212, 115] on button "4 . torbę" at bounding box center [231, 119] width 97 height 23
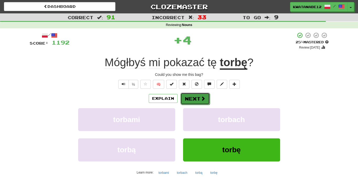
click at [196, 98] on button "Next" at bounding box center [195, 99] width 29 height 12
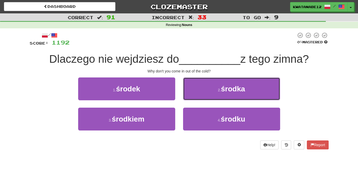
click at [195, 91] on button "2 . środka" at bounding box center [231, 88] width 97 height 23
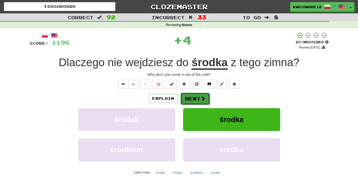
click at [190, 96] on button "Next" at bounding box center [195, 99] width 29 height 12
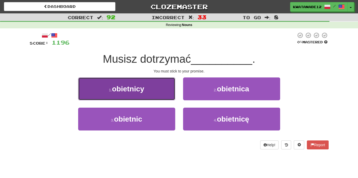
click at [155, 93] on button "1 . obietnicy" at bounding box center [126, 88] width 97 height 23
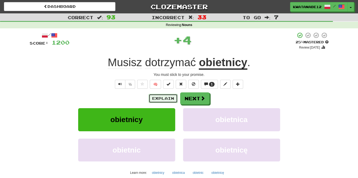
click at [167, 96] on button "Explain" at bounding box center [163, 98] width 29 height 9
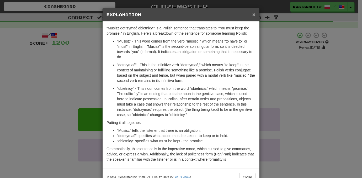
click at [253, 15] on span "×" at bounding box center [254, 14] width 3 height 6
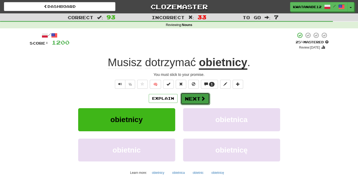
click at [201, 95] on button "Next" at bounding box center [195, 99] width 29 height 12
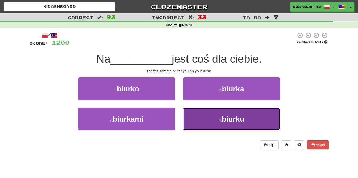
click at [205, 113] on button "4 . biurku" at bounding box center [231, 119] width 97 height 23
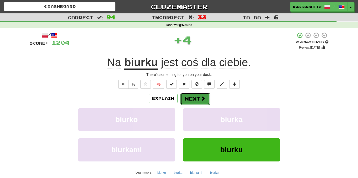
click at [199, 99] on button "Next" at bounding box center [195, 99] width 29 height 12
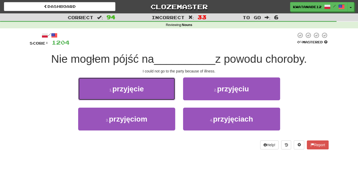
drag, startPoint x: 168, startPoint y: 88, endPoint x: 184, endPoint y: 92, distance: 16.0
click at [168, 88] on button "1 . przyjęcie" at bounding box center [126, 88] width 97 height 23
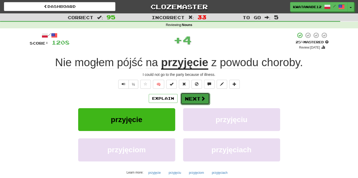
click at [201, 94] on button "Next" at bounding box center [195, 99] width 29 height 12
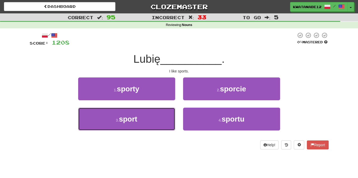
drag, startPoint x: 163, startPoint y: 112, endPoint x: 172, endPoint y: 107, distance: 10.0
click at [164, 112] on button "3 . sport" at bounding box center [126, 119] width 97 height 23
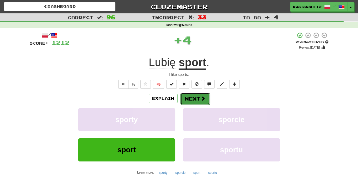
click at [205, 95] on button "Next" at bounding box center [195, 99] width 29 height 12
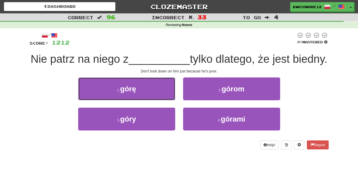
drag, startPoint x: 166, startPoint y: 101, endPoint x: 177, endPoint y: 105, distance: 11.5
click at [177, 105] on div "1 . górę" at bounding box center [126, 92] width 105 height 30
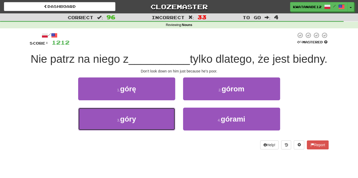
click at [177, 123] on div "3 . góry" at bounding box center [126, 123] width 105 height 30
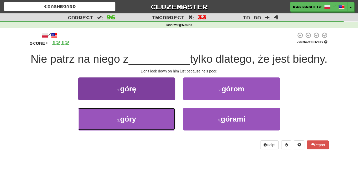
drag, startPoint x: 153, startPoint y: 127, endPoint x: 156, endPoint y: 129, distance: 4.7
click at [152, 129] on button "3 . góry" at bounding box center [126, 119] width 97 height 23
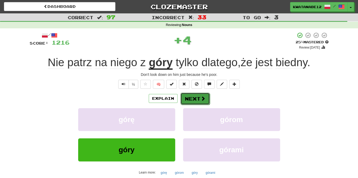
click at [199, 100] on button "Next" at bounding box center [195, 99] width 29 height 12
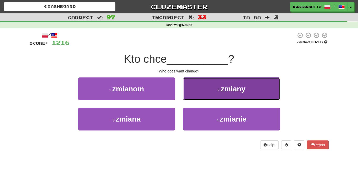
click at [201, 83] on button "2 . zmiany" at bounding box center [231, 88] width 97 height 23
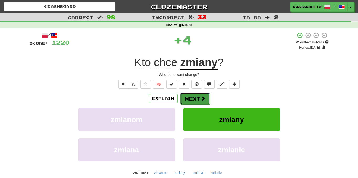
click at [194, 93] on button "Next" at bounding box center [195, 99] width 29 height 12
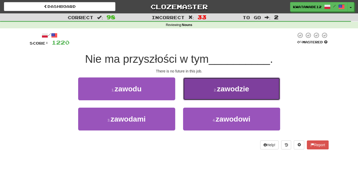
click at [197, 97] on button "2 . zawodzie" at bounding box center [231, 88] width 97 height 23
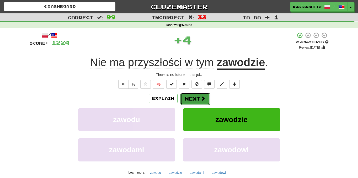
click at [194, 95] on button "Next" at bounding box center [195, 99] width 29 height 12
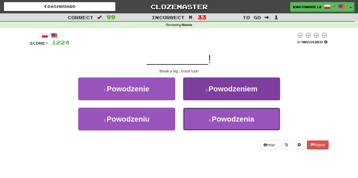
click at [203, 120] on button "4 . Powodzenia" at bounding box center [231, 119] width 97 height 23
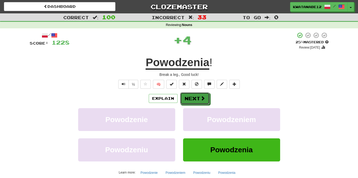
click at [190, 100] on button "Next" at bounding box center [194, 98] width 29 height 12
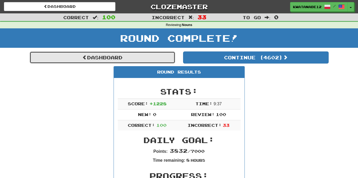
click at [149, 56] on link "Dashboard" at bounding box center [103, 57] width 146 height 12
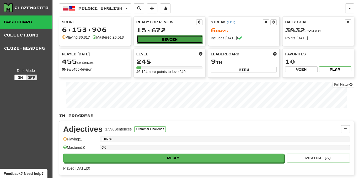
click at [173, 38] on button "Review" at bounding box center [170, 39] width 66 height 8
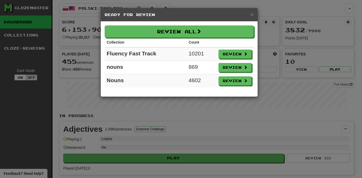
click at [254, 12] on div "× Ready for Review" at bounding box center [179, 14] width 157 height 13
drag, startPoint x: 253, startPoint y: 15, endPoint x: 257, endPoint y: 16, distance: 4.6
click at [253, 15] on span "×" at bounding box center [251, 14] width 3 height 6
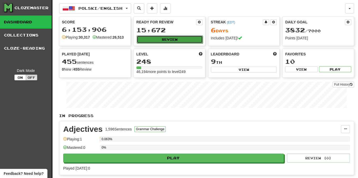
click at [159, 39] on button "Review" at bounding box center [170, 39] width 66 height 8
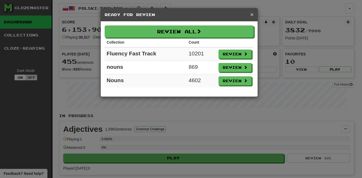
click at [252, 13] on span "×" at bounding box center [251, 14] width 3 height 6
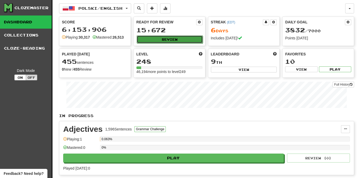
click at [197, 39] on button "Review" at bounding box center [170, 39] width 66 height 8
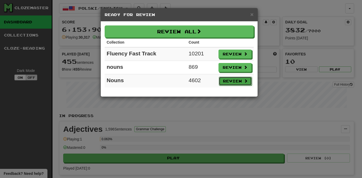
click at [243, 83] on button "Review" at bounding box center [235, 81] width 33 height 9
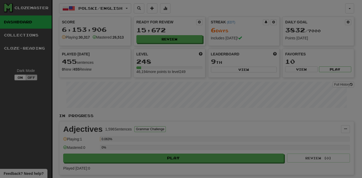
select select "***"
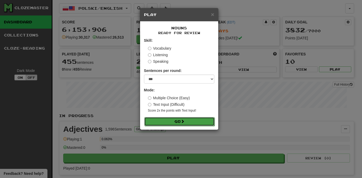
click at [186, 122] on button "Go" at bounding box center [179, 121] width 70 height 9
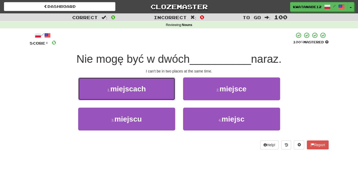
drag, startPoint x: 167, startPoint y: 91, endPoint x: 188, endPoint y: 88, distance: 21.3
click at [166, 91] on button "1 . miejscach" at bounding box center [126, 88] width 97 height 23
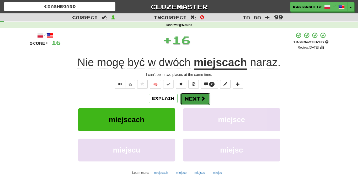
click at [203, 93] on button "Next" at bounding box center [195, 99] width 29 height 12
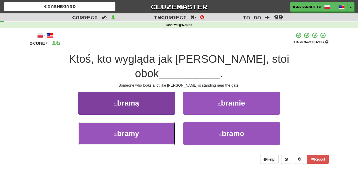
drag, startPoint x: 156, startPoint y: 118, endPoint x: 165, endPoint y: 120, distance: 8.5
click at [160, 122] on button "3 . bramy" at bounding box center [126, 133] width 97 height 23
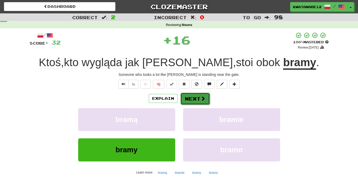
click at [198, 103] on button "Next" at bounding box center [195, 99] width 29 height 12
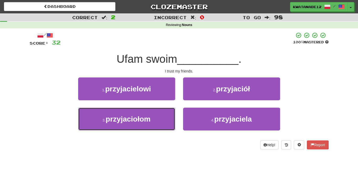
drag, startPoint x: 160, startPoint y: 113, endPoint x: 179, endPoint y: 105, distance: 20.7
click at [163, 113] on button "3 . przyjaciołom" at bounding box center [126, 119] width 97 height 23
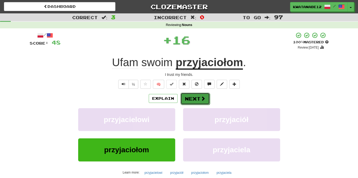
click at [193, 100] on button "Next" at bounding box center [195, 99] width 29 height 12
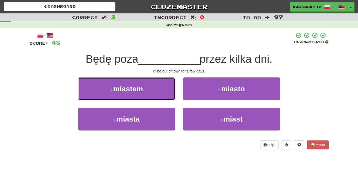
drag, startPoint x: 162, startPoint y: 90, endPoint x: 170, endPoint y: 91, distance: 8.5
click at [164, 90] on button "1 . miastem" at bounding box center [126, 88] width 97 height 23
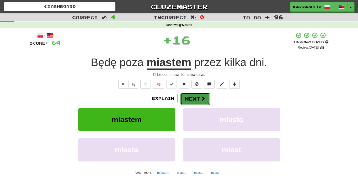
click at [194, 97] on button "Next" at bounding box center [195, 99] width 29 height 12
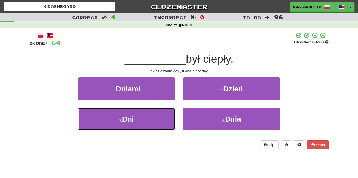
drag, startPoint x: 160, startPoint y: 112, endPoint x: 186, endPoint y: 107, distance: 26.2
click at [169, 110] on button "3 . Dni" at bounding box center [126, 119] width 97 height 23
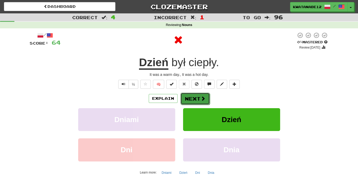
click at [193, 100] on button "Next" at bounding box center [195, 99] width 29 height 12
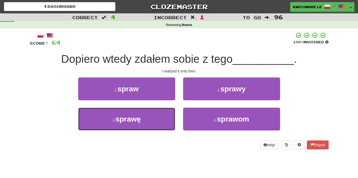
drag, startPoint x: 153, startPoint y: 113, endPoint x: 175, endPoint y: 104, distance: 23.6
click at [158, 113] on button "3 . sprawę" at bounding box center [126, 119] width 97 height 23
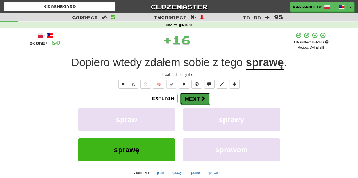
click at [197, 95] on button "Next" at bounding box center [195, 99] width 29 height 12
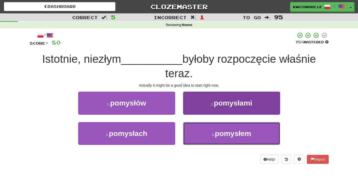
drag, startPoint x: 204, startPoint y: 126, endPoint x: 204, endPoint y: 123, distance: 2.9
click at [204, 126] on button "4 . pomysłem" at bounding box center [231, 133] width 97 height 23
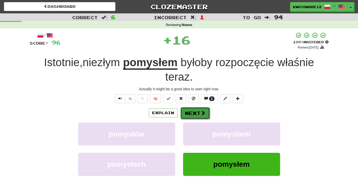
click at [200, 114] on button "Next" at bounding box center [195, 113] width 29 height 12
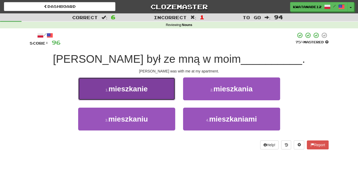
drag, startPoint x: 160, startPoint y: 89, endPoint x: 179, endPoint y: 91, distance: 19.8
click at [162, 89] on button "1 . mieszkanie" at bounding box center [126, 88] width 97 height 23
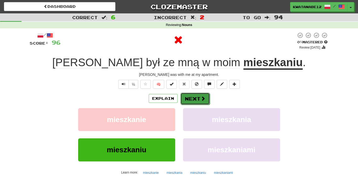
click at [194, 93] on button "Next" at bounding box center [195, 99] width 29 height 12
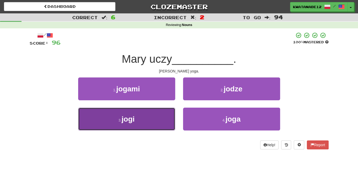
click at [157, 118] on button "3 . jogi" at bounding box center [126, 119] width 97 height 23
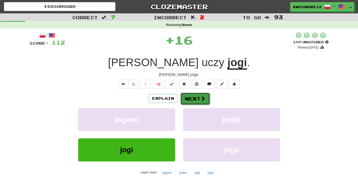
click at [202, 98] on button "Next" at bounding box center [195, 99] width 29 height 12
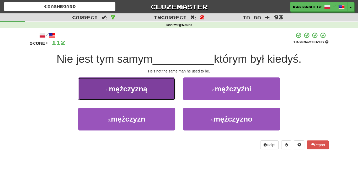
drag, startPoint x: 156, startPoint y: 92, endPoint x: 170, endPoint y: 93, distance: 13.4
click at [170, 93] on button "1 . mężczyzną" at bounding box center [126, 88] width 97 height 23
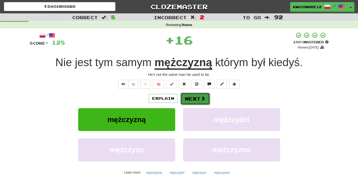
click at [195, 94] on button "Next" at bounding box center [195, 99] width 29 height 12
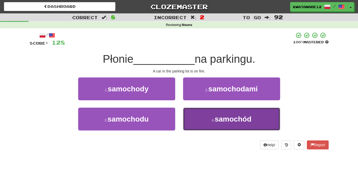
click at [220, 116] on span "samochód" at bounding box center [233, 119] width 37 height 8
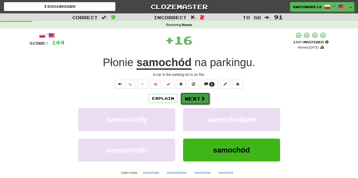
drag, startPoint x: 198, startPoint y: 103, endPoint x: 195, endPoint y: 100, distance: 3.5
click at [195, 100] on button "Next" at bounding box center [195, 99] width 29 height 12
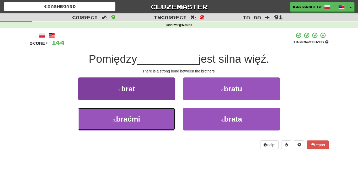
click at [160, 113] on button "3 . braćmi" at bounding box center [126, 119] width 97 height 23
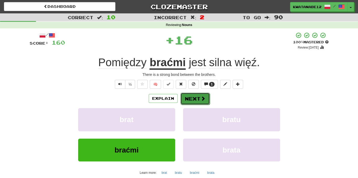
click at [196, 98] on button "Next" at bounding box center [195, 99] width 29 height 12
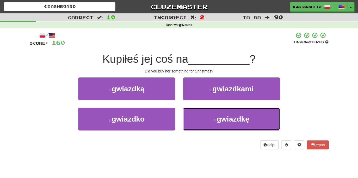
drag, startPoint x: 213, startPoint y: 113, endPoint x: 203, endPoint y: 104, distance: 12.5
click at [212, 113] on button "4 . gwiazdkę" at bounding box center [231, 119] width 97 height 23
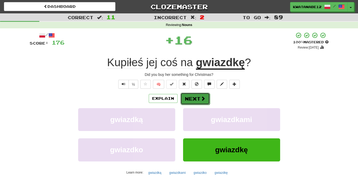
click at [191, 97] on button "Next" at bounding box center [195, 99] width 29 height 12
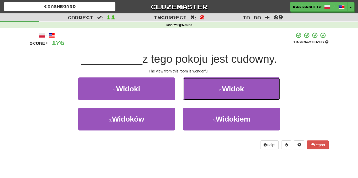
click at [201, 91] on button "2 . Widok" at bounding box center [231, 88] width 97 height 23
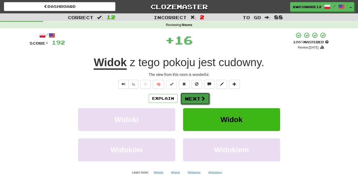
drag, startPoint x: 191, startPoint y: 97, endPoint x: 181, endPoint y: 94, distance: 10.3
click at [181, 94] on button "Next" at bounding box center [195, 99] width 29 height 12
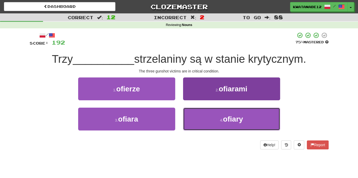
click at [208, 111] on button "4 . ofiary" at bounding box center [231, 119] width 97 height 23
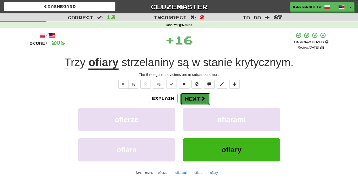
click at [195, 96] on button "Next" at bounding box center [195, 99] width 29 height 12
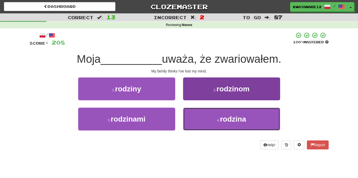
drag, startPoint x: 221, startPoint y: 117, endPoint x: 220, endPoint y: 115, distance: 2.7
click at [221, 117] on span "rodzina" at bounding box center [233, 119] width 26 height 8
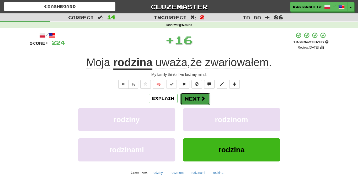
click at [200, 99] on button "Next" at bounding box center [195, 99] width 29 height 12
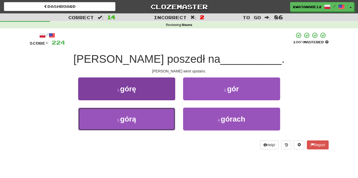
drag, startPoint x: 160, startPoint y: 109, endPoint x: 172, endPoint y: 108, distance: 11.8
click at [166, 110] on button "3 . górą" at bounding box center [126, 119] width 97 height 23
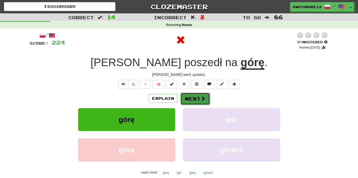
click at [196, 95] on button "Next" at bounding box center [195, 99] width 29 height 12
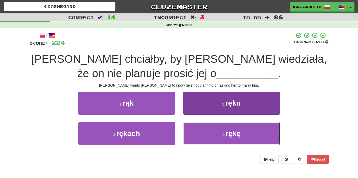
click at [207, 130] on button "4 . rękę" at bounding box center [231, 133] width 97 height 23
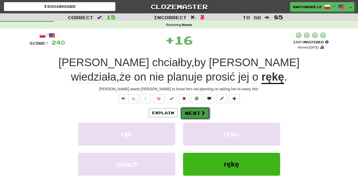
click at [201, 115] on span at bounding box center [203, 113] width 5 height 5
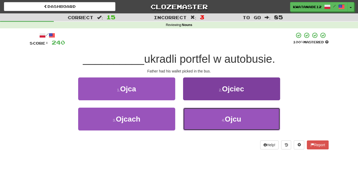
click at [211, 109] on button "4 . Ojcu" at bounding box center [231, 119] width 97 height 23
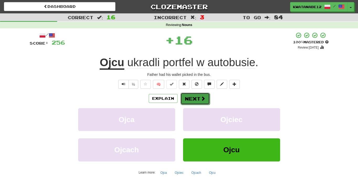
click at [196, 98] on button "Next" at bounding box center [195, 99] width 29 height 12
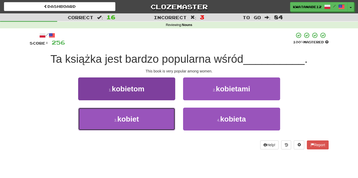
drag, startPoint x: 157, startPoint y: 117, endPoint x: 163, endPoint y: 113, distance: 7.3
click at [157, 117] on button "3 . kobiet" at bounding box center [126, 119] width 97 height 23
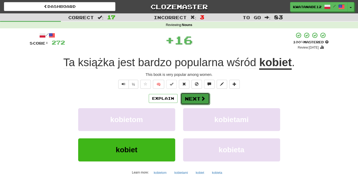
click at [189, 100] on button "Next" at bounding box center [195, 99] width 29 height 12
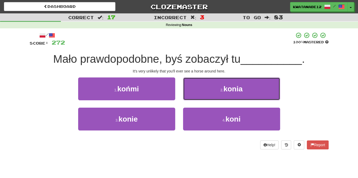
drag, startPoint x: 192, startPoint y: 89, endPoint x: 195, endPoint y: 92, distance: 3.7
click at [194, 90] on button "2 . konia" at bounding box center [231, 88] width 97 height 23
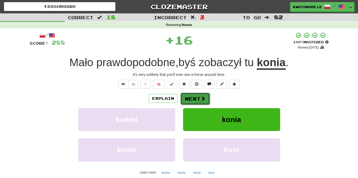
click at [195, 95] on button "Next" at bounding box center [195, 99] width 29 height 12
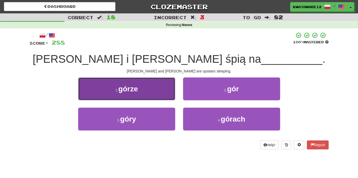
click at [157, 86] on button "1 . górze" at bounding box center [126, 88] width 97 height 23
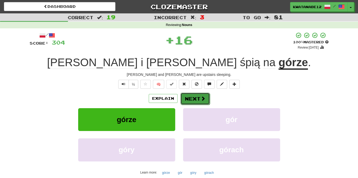
click at [194, 95] on button "Next" at bounding box center [195, 99] width 29 height 12
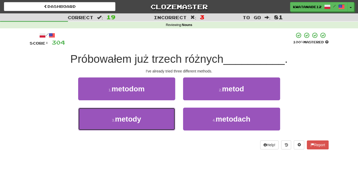
drag, startPoint x: 149, startPoint y: 114, endPoint x: 174, endPoint y: 104, distance: 27.1
click at [155, 112] on button "3 . metody" at bounding box center [126, 119] width 97 height 23
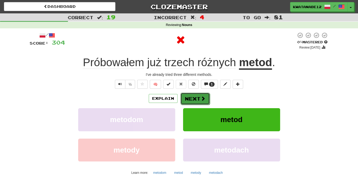
click at [192, 93] on button "Next" at bounding box center [195, 99] width 29 height 12
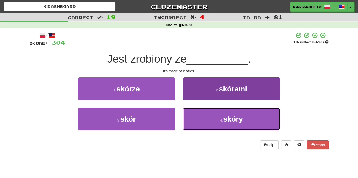
click at [212, 117] on button "4 . skóry" at bounding box center [231, 119] width 97 height 23
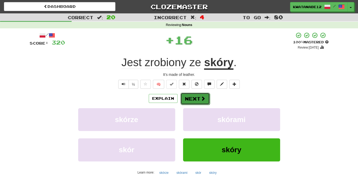
click at [201, 99] on span at bounding box center [203, 98] width 5 height 5
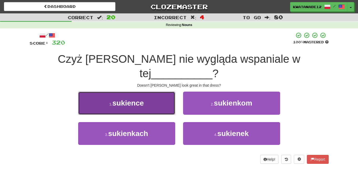
drag, startPoint x: 148, startPoint y: 87, endPoint x: 155, endPoint y: 87, distance: 6.8
click at [155, 92] on button "1 . sukience" at bounding box center [126, 103] width 97 height 23
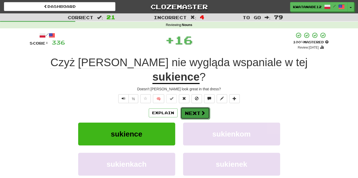
click at [196, 107] on button "Next" at bounding box center [195, 113] width 29 height 12
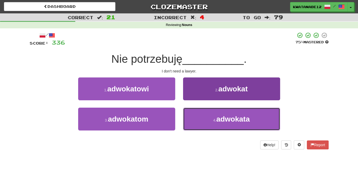
drag, startPoint x: 205, startPoint y: 123, endPoint x: 204, endPoint y: 120, distance: 3.4
click at [205, 124] on button "4 . adwokata" at bounding box center [231, 119] width 97 height 23
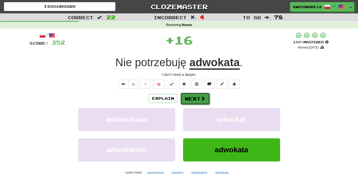
click at [195, 101] on button "Next" at bounding box center [195, 99] width 29 height 12
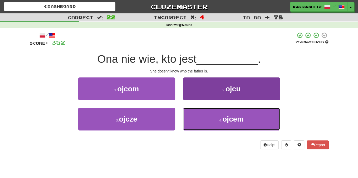
drag, startPoint x: 204, startPoint y: 113, endPoint x: 206, endPoint y: 116, distance: 3.6
click at [206, 116] on button "4 . ojcem" at bounding box center [231, 119] width 97 height 23
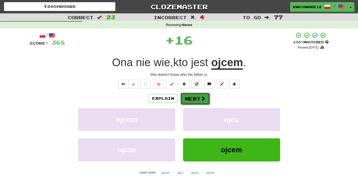
click at [195, 101] on button "Next" at bounding box center [195, 99] width 29 height 12
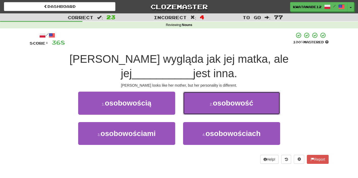
drag, startPoint x: 200, startPoint y: 86, endPoint x: 200, endPoint y: 90, distance: 3.9
click at [201, 92] on button "2 . osobowość" at bounding box center [231, 103] width 97 height 23
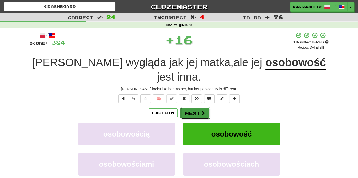
click at [192, 107] on button "Next" at bounding box center [195, 113] width 29 height 12
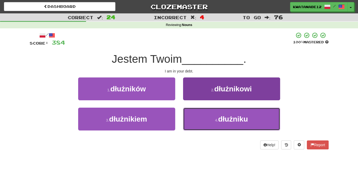
click at [205, 114] on button "4 . dłużniku" at bounding box center [231, 119] width 97 height 23
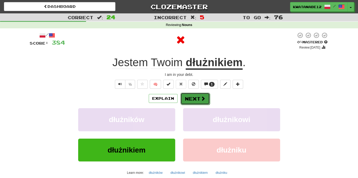
drag, startPoint x: 201, startPoint y: 104, endPoint x: 198, endPoint y: 100, distance: 4.2
click at [198, 100] on button "Next" at bounding box center [195, 99] width 29 height 12
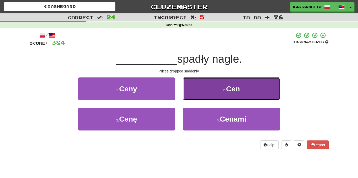
click at [198, 96] on button "2 . Cen" at bounding box center [231, 88] width 97 height 23
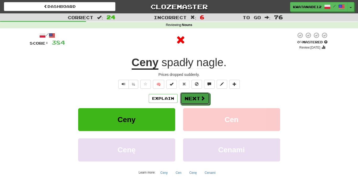
click at [197, 95] on button "Next" at bounding box center [194, 98] width 29 height 12
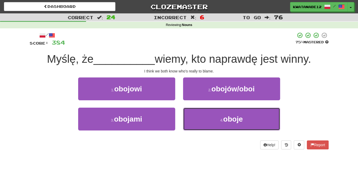
drag, startPoint x: 207, startPoint y: 114, endPoint x: 206, endPoint y: 106, distance: 8.2
click at [208, 115] on button "4 . oboje" at bounding box center [231, 119] width 97 height 23
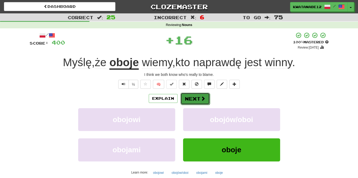
click at [203, 98] on span at bounding box center [203, 98] width 5 height 5
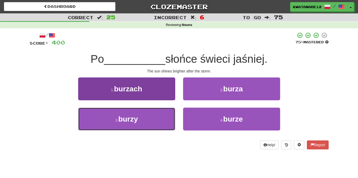
drag, startPoint x: 148, startPoint y: 116, endPoint x: 151, endPoint y: 115, distance: 2.8
click at [149, 116] on button "3 . burzy" at bounding box center [126, 119] width 97 height 23
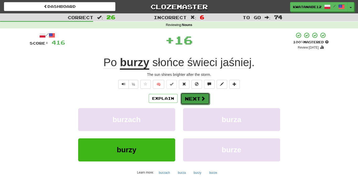
click at [196, 96] on button "Next" at bounding box center [195, 99] width 29 height 12
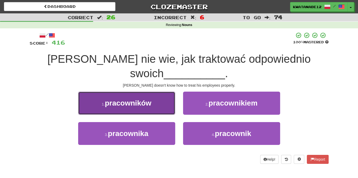
click at [160, 92] on button "1 . pracowników" at bounding box center [126, 103] width 97 height 23
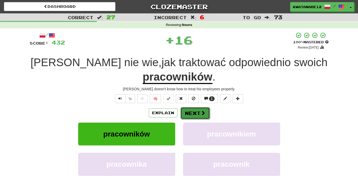
click at [198, 109] on button "Next" at bounding box center [195, 113] width 29 height 12
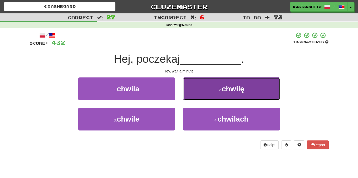
click at [198, 93] on button "2 . chwilę" at bounding box center [231, 88] width 97 height 23
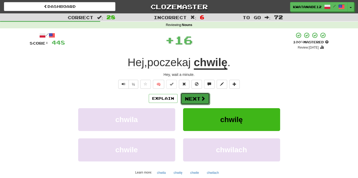
click at [190, 95] on button "Next" at bounding box center [195, 99] width 29 height 12
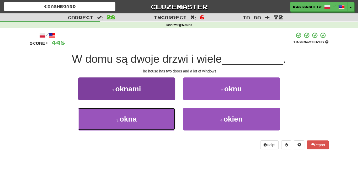
click at [153, 117] on button "3 . okna" at bounding box center [126, 119] width 97 height 23
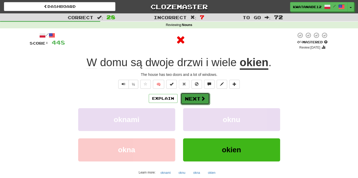
click at [200, 96] on button "Next" at bounding box center [195, 99] width 29 height 12
